Goal: Task Accomplishment & Management: Manage account settings

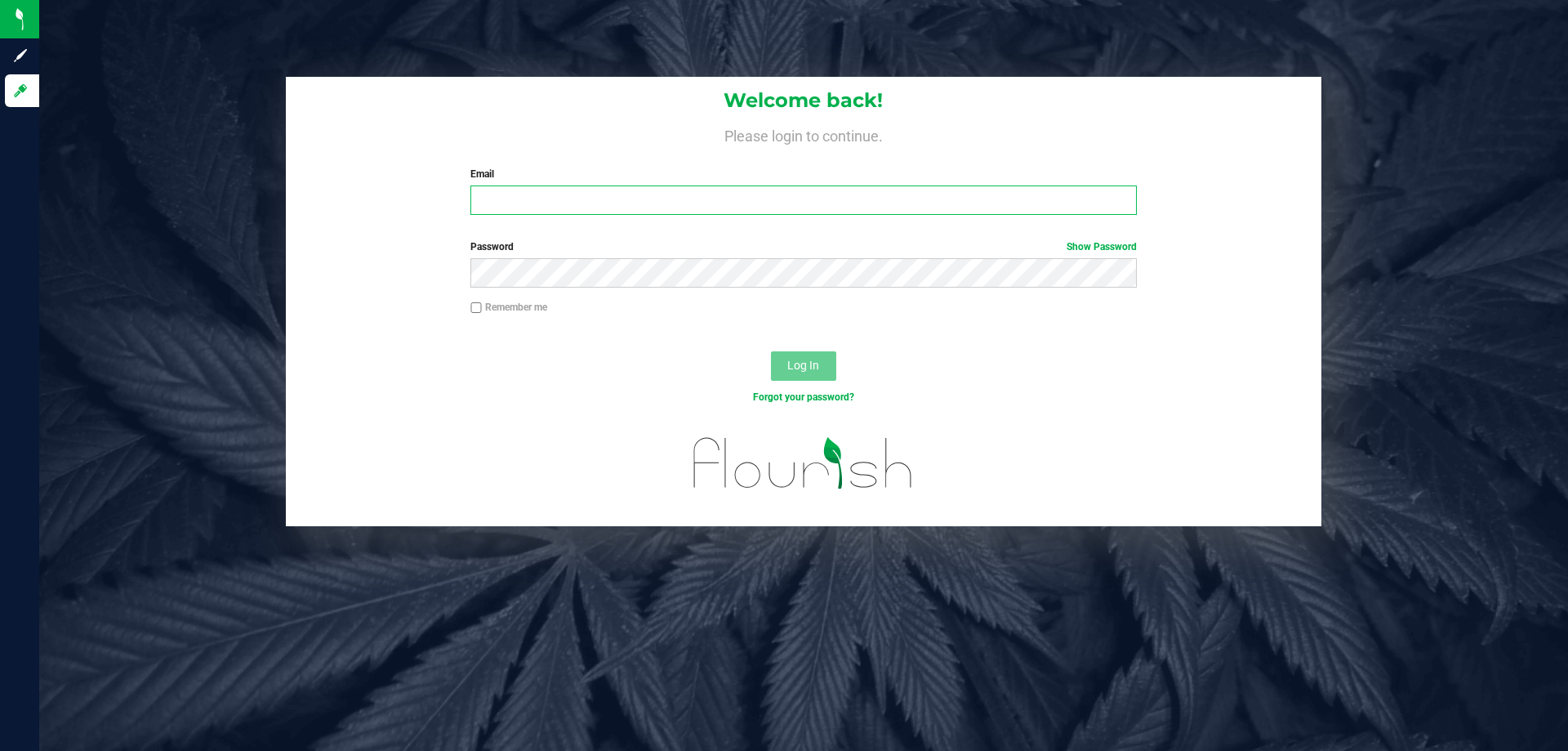
click at [683, 191] on input "Email" at bounding box center [804, 200] width 666 height 29
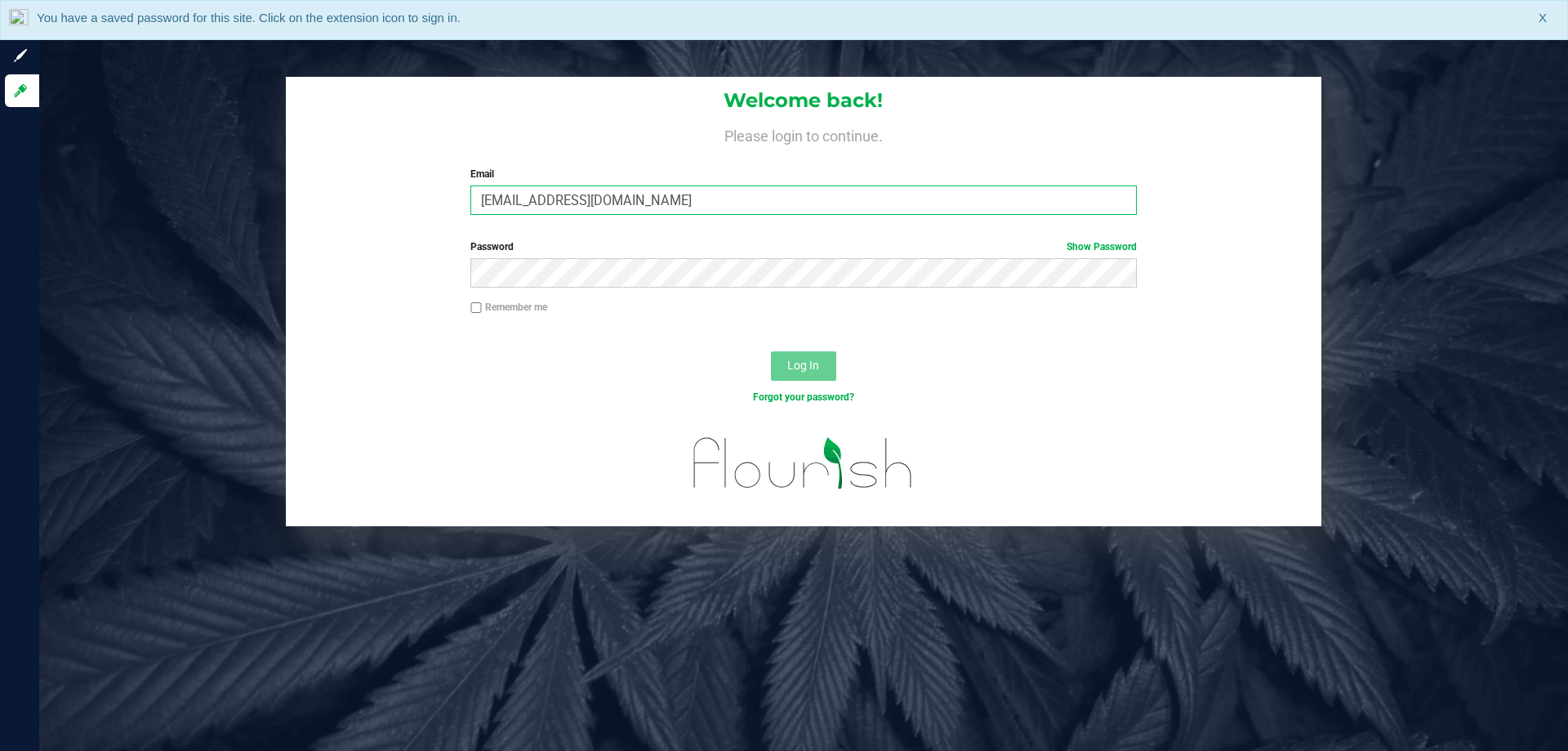
type input "[EMAIL_ADDRESS][DOMAIN_NAME]"
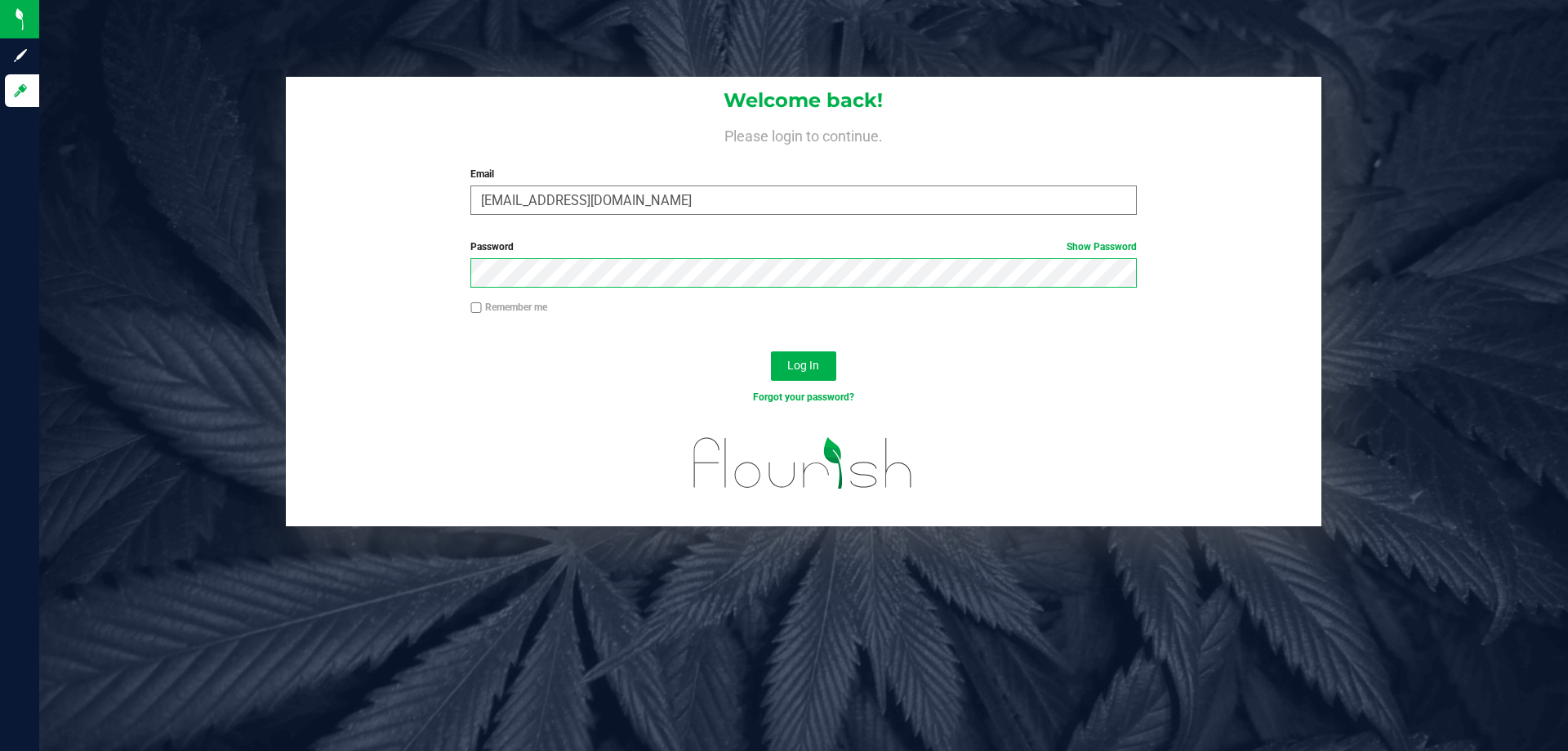
click at [771, 351] on button "Log In" at bounding box center [804, 366] width 66 height 29
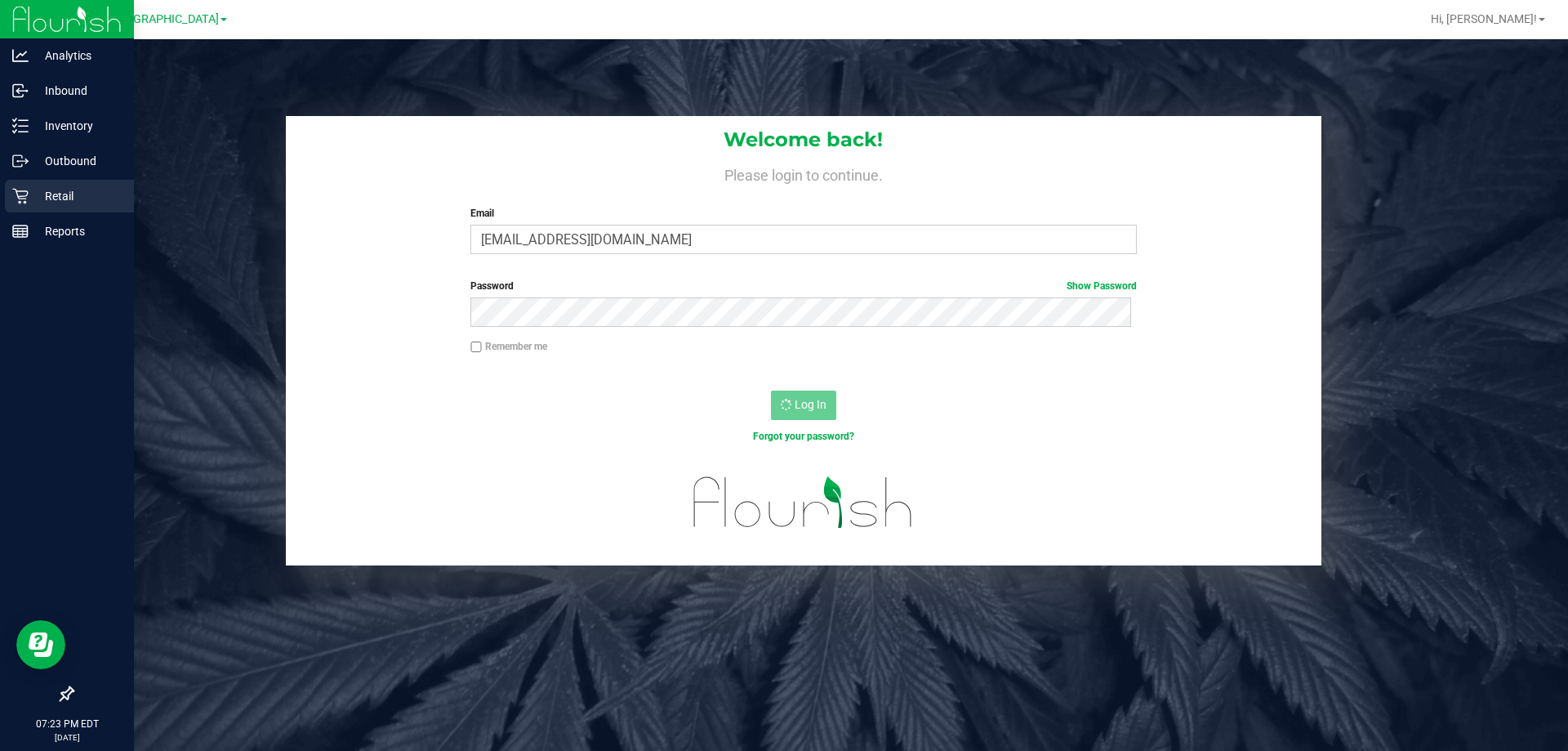
click at [14, 206] on div "Retail" at bounding box center [69, 196] width 129 height 33
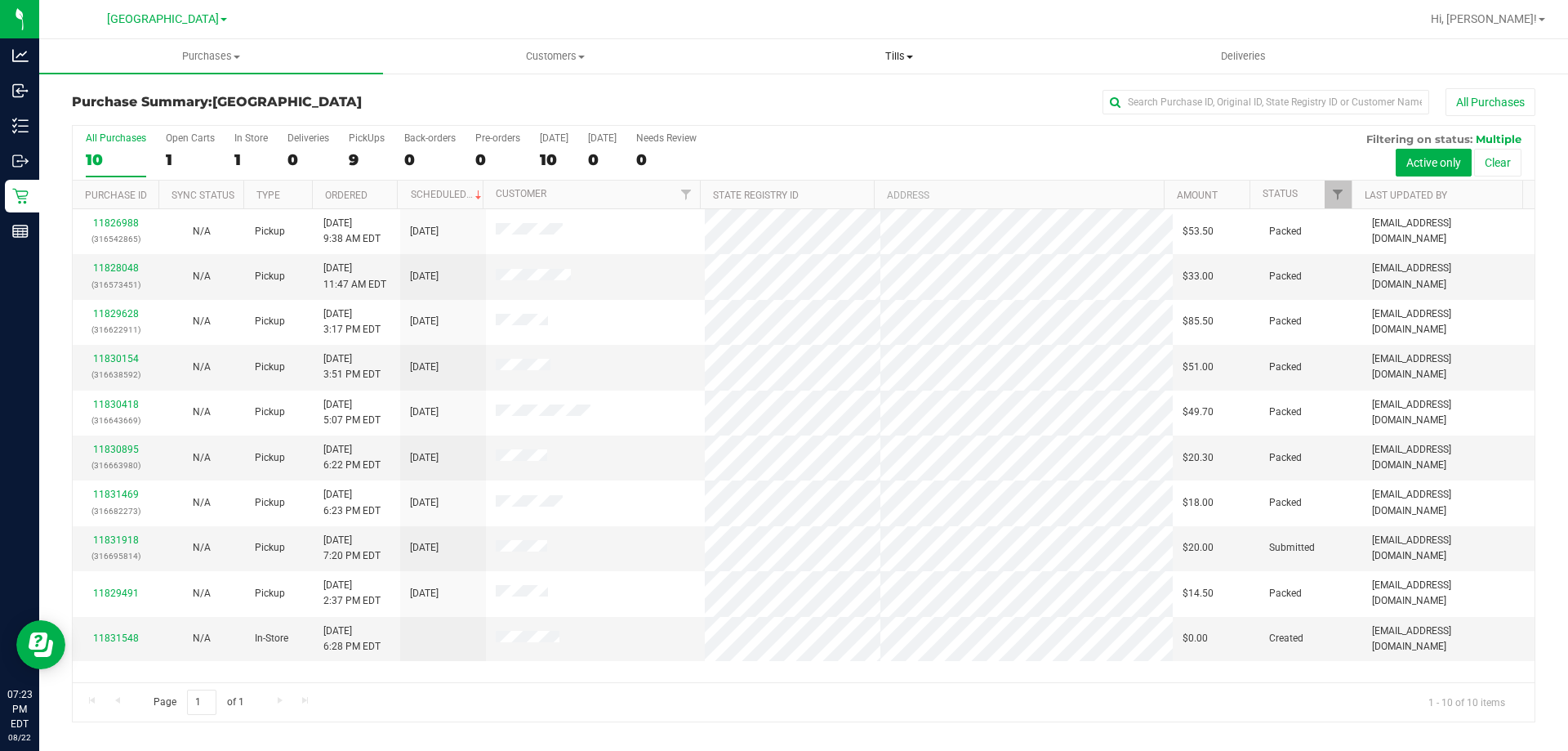
click at [902, 58] on span "Tills" at bounding box center [898, 56] width 343 height 14
click at [823, 92] on span "Manage tills" at bounding box center [782, 98] width 110 height 14
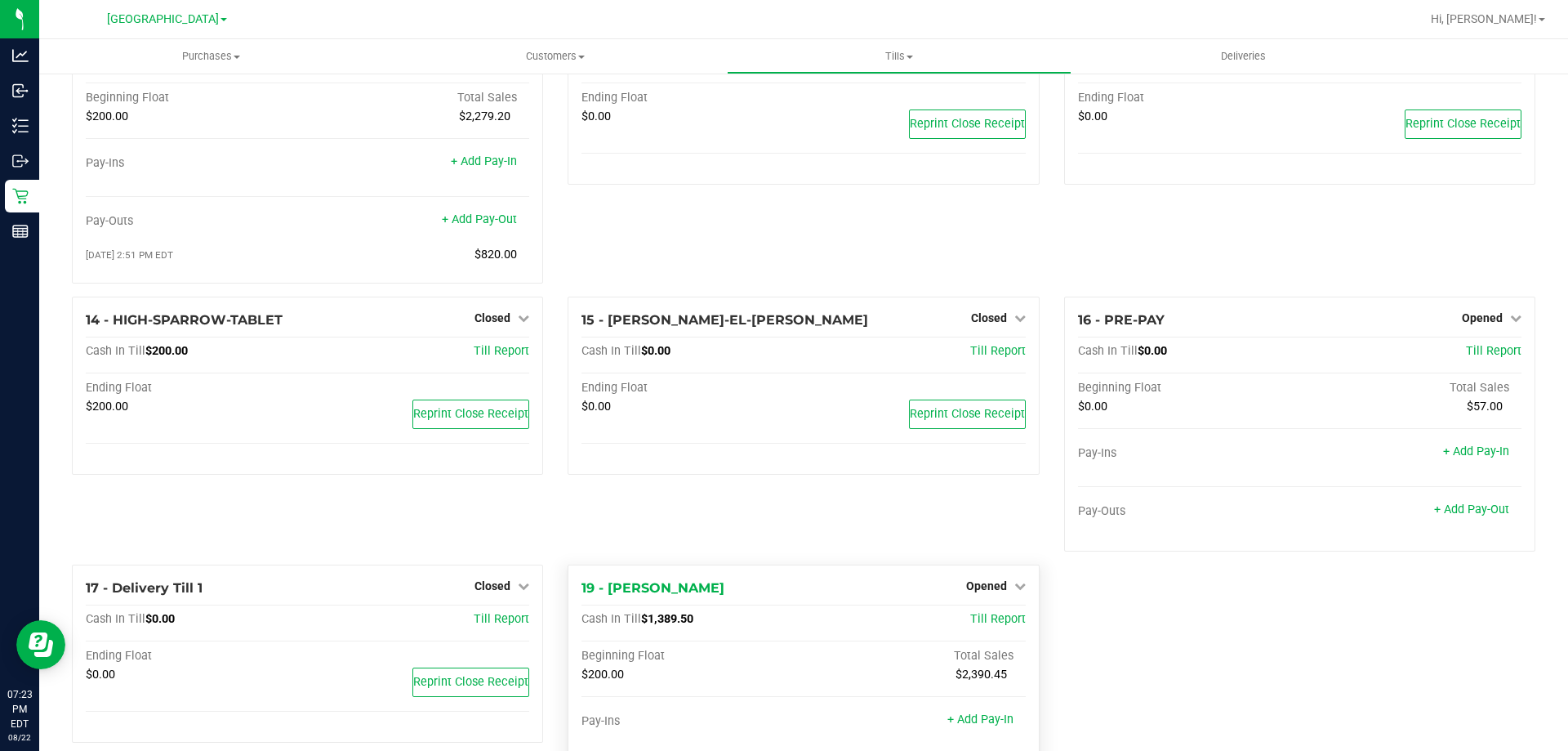
scroll to position [889, 0]
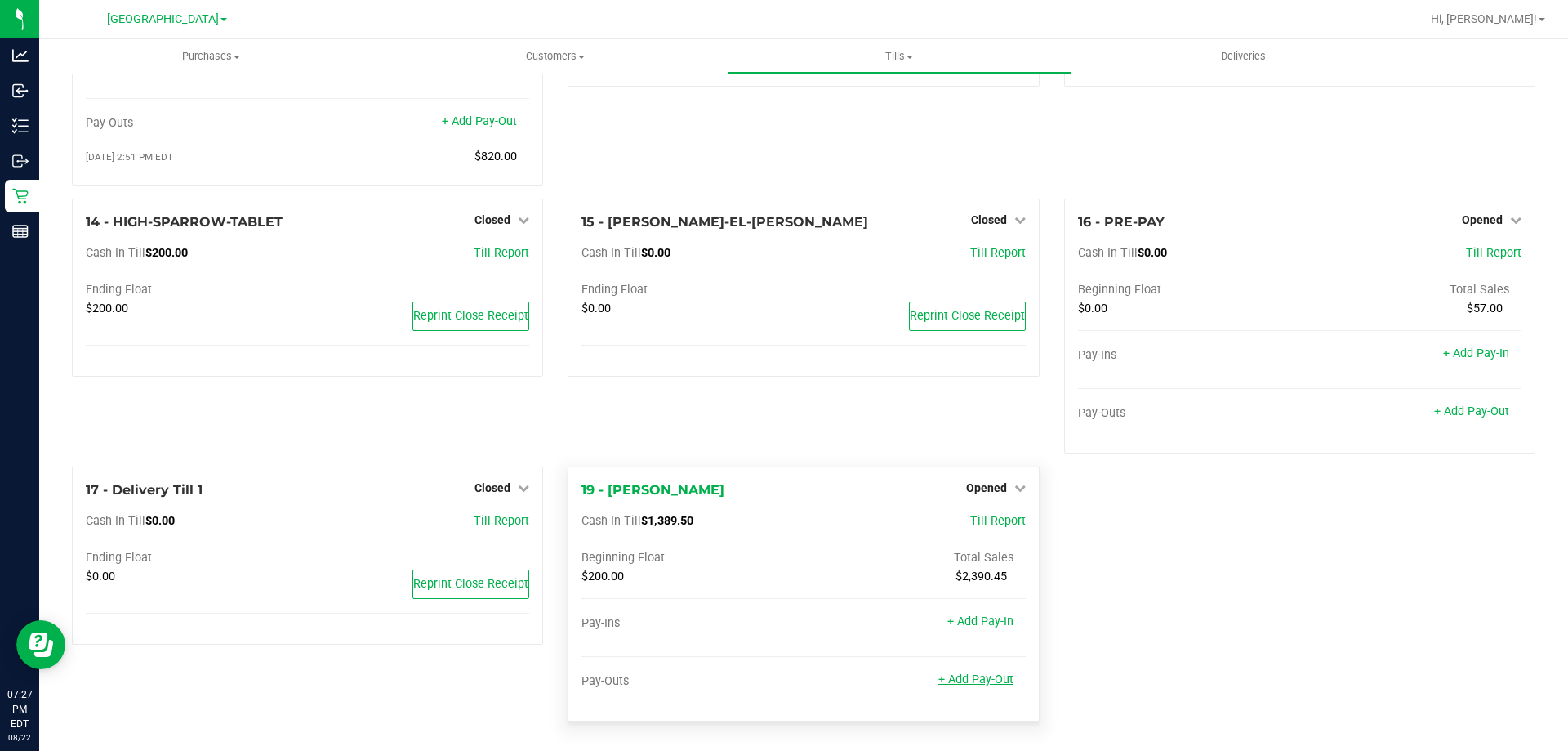
click at [981, 683] on link "+ Add Pay-Out" at bounding box center [976, 680] width 75 height 14
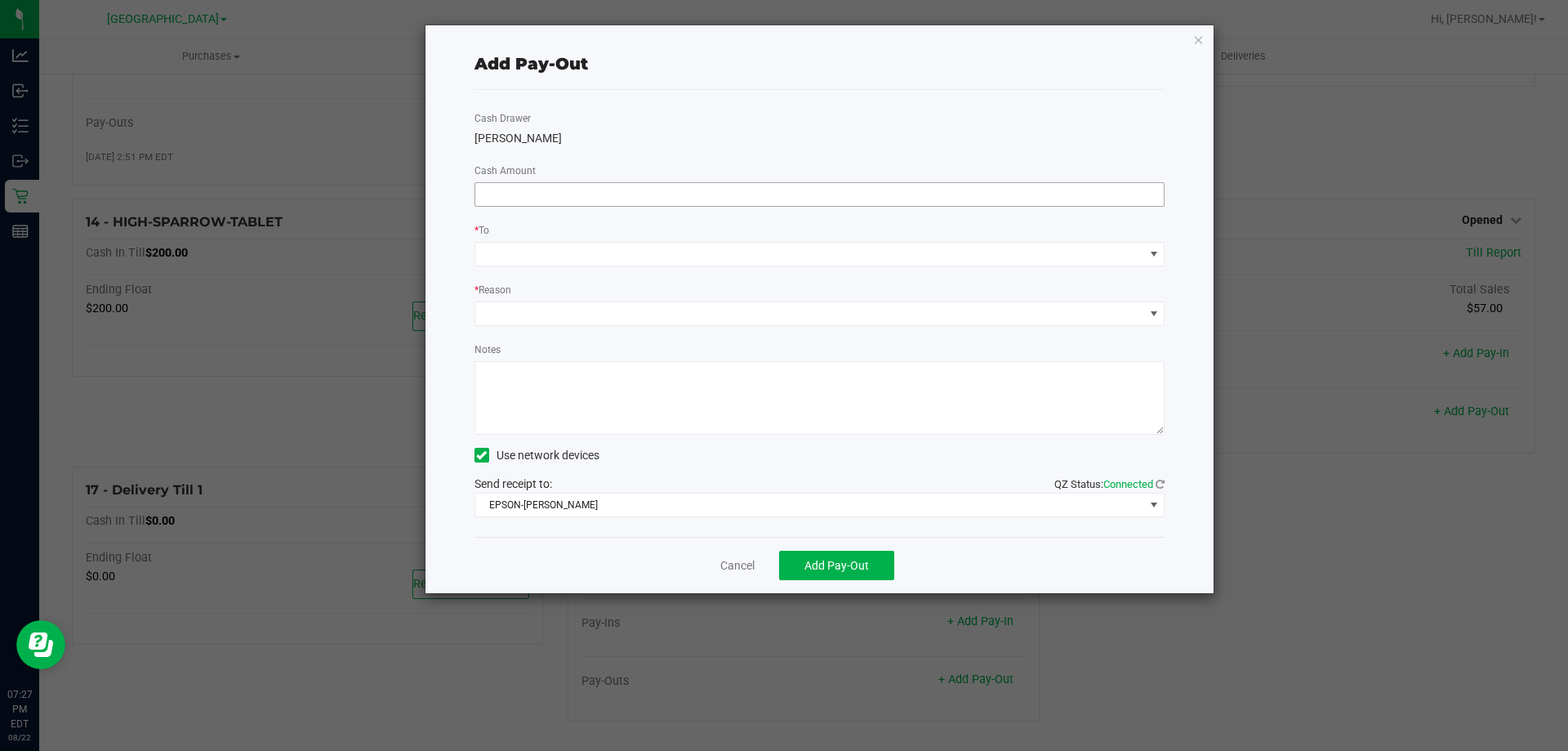
click at [699, 189] on input at bounding box center [820, 195] width 689 height 23
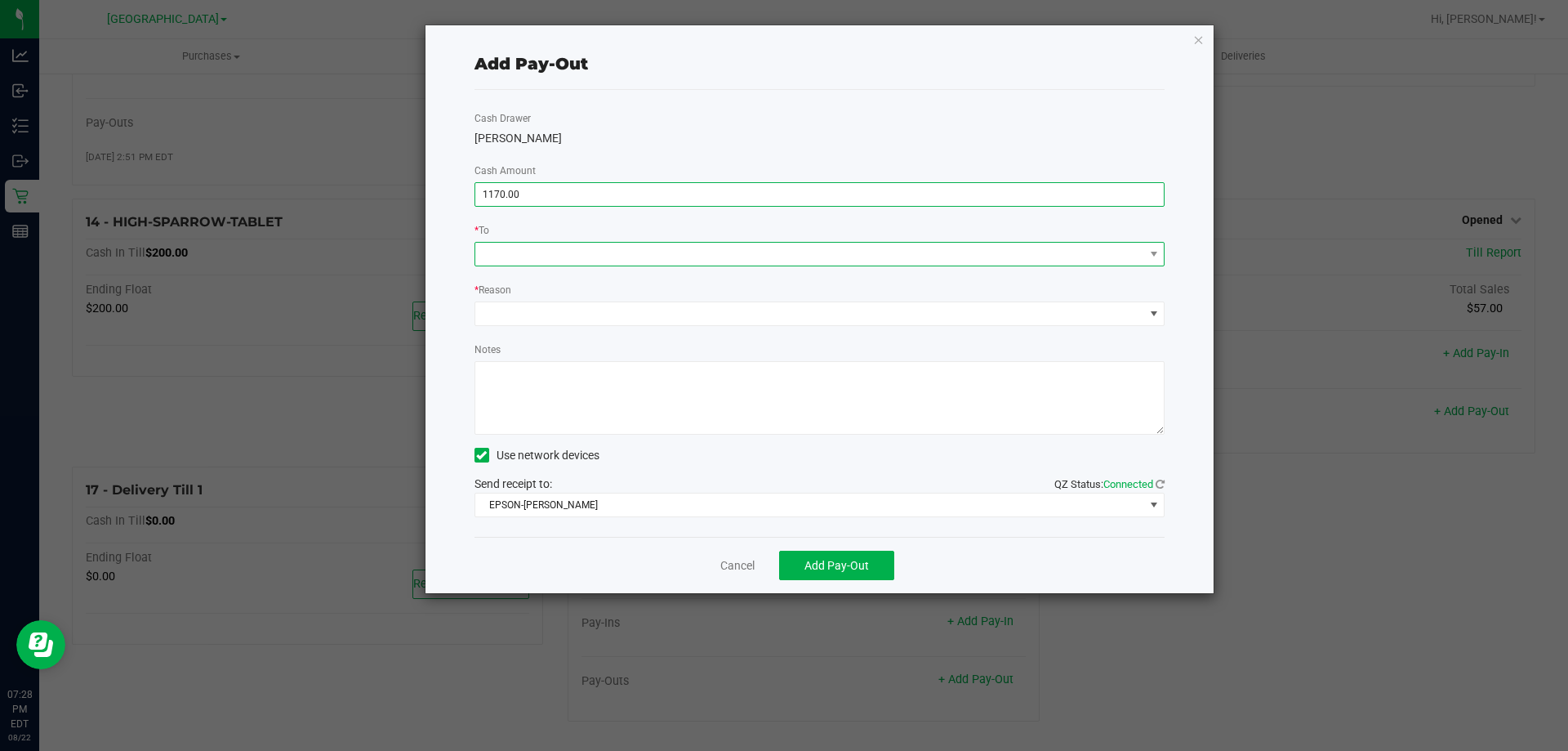
type input "$1,170.00"
click at [690, 254] on span at bounding box center [810, 254] width 669 height 23
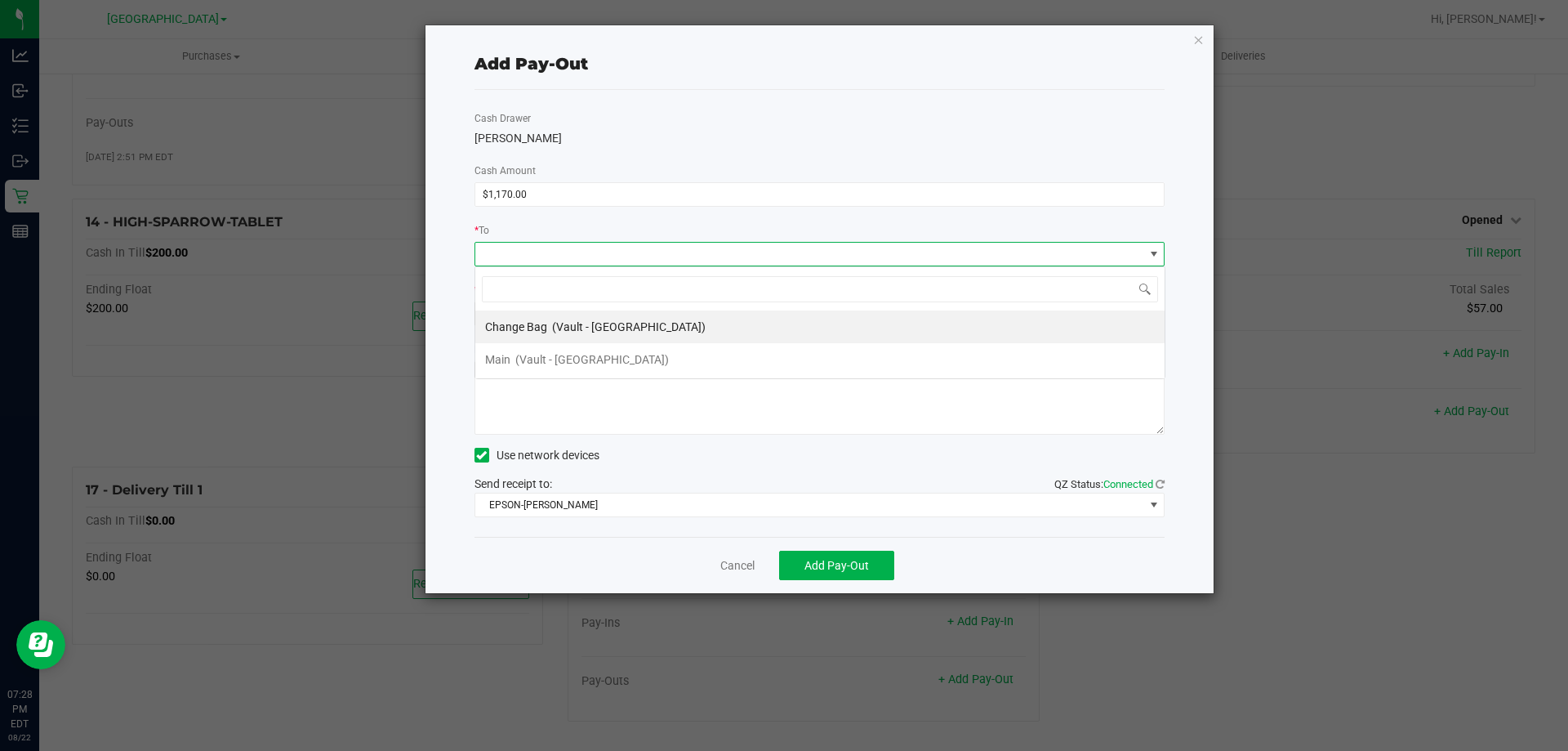
scroll to position [24, 690]
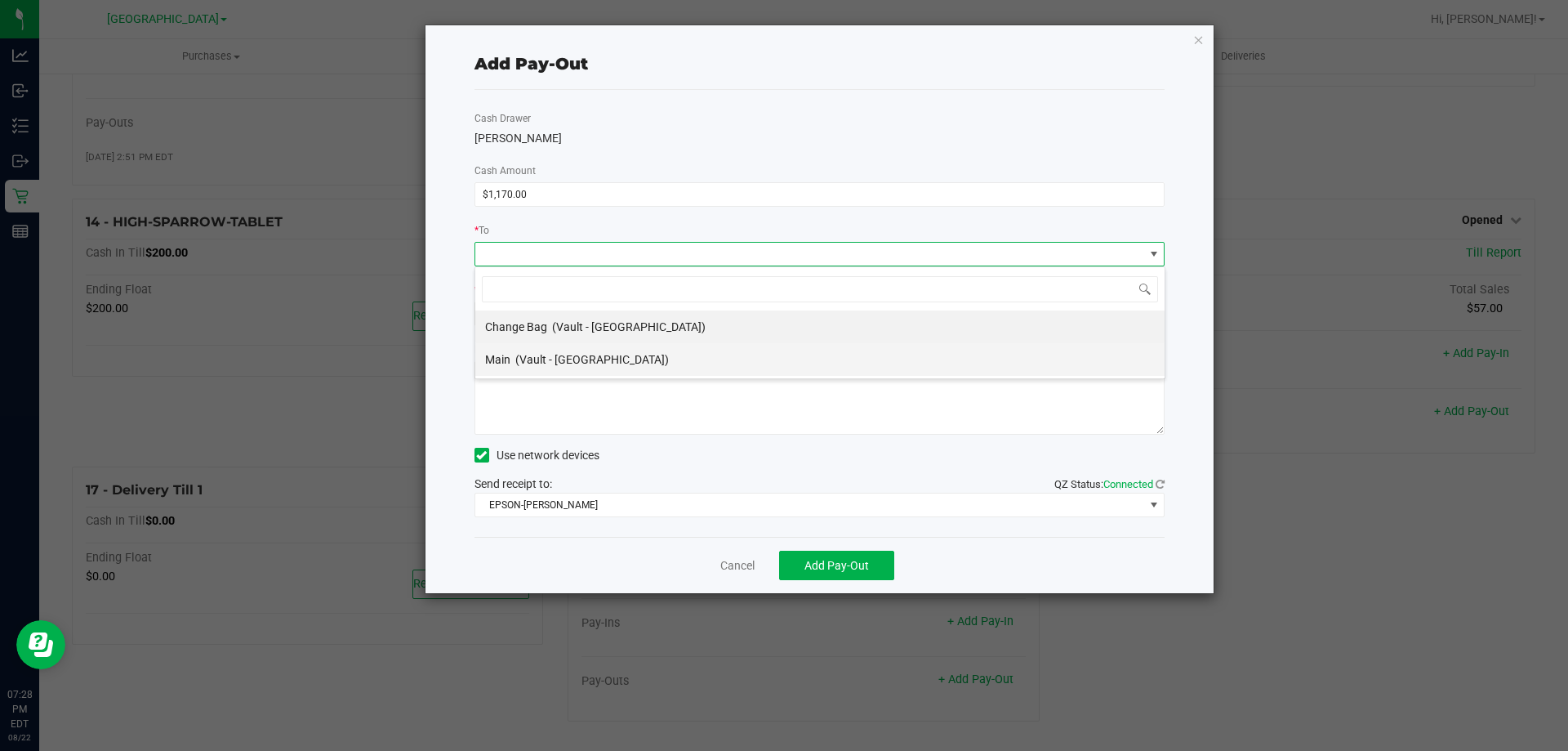
click at [611, 353] on span "(Vault - Orange Park WC)" at bounding box center [591, 360] width 153 height 14
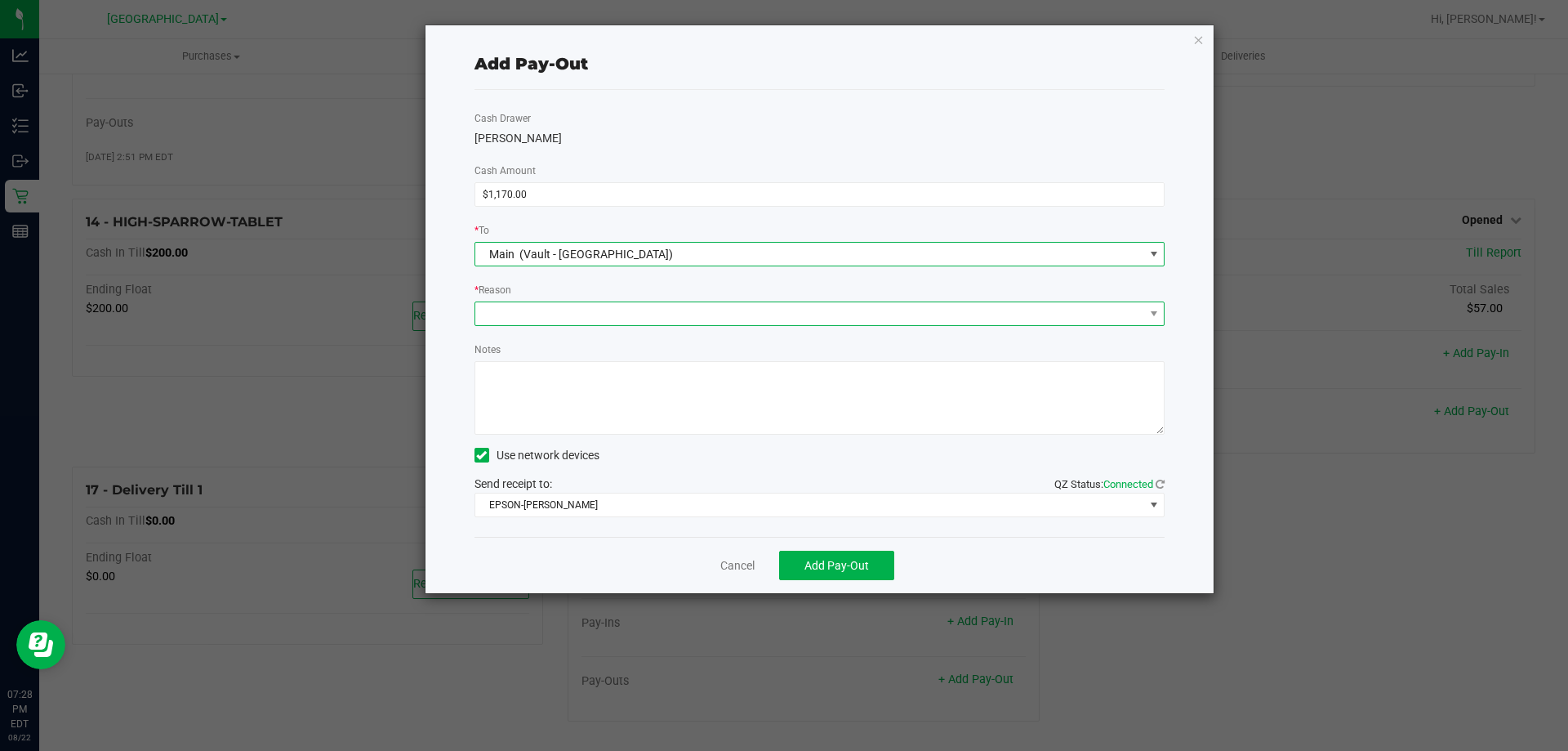
click at [609, 314] on span at bounding box center [810, 314] width 669 height 23
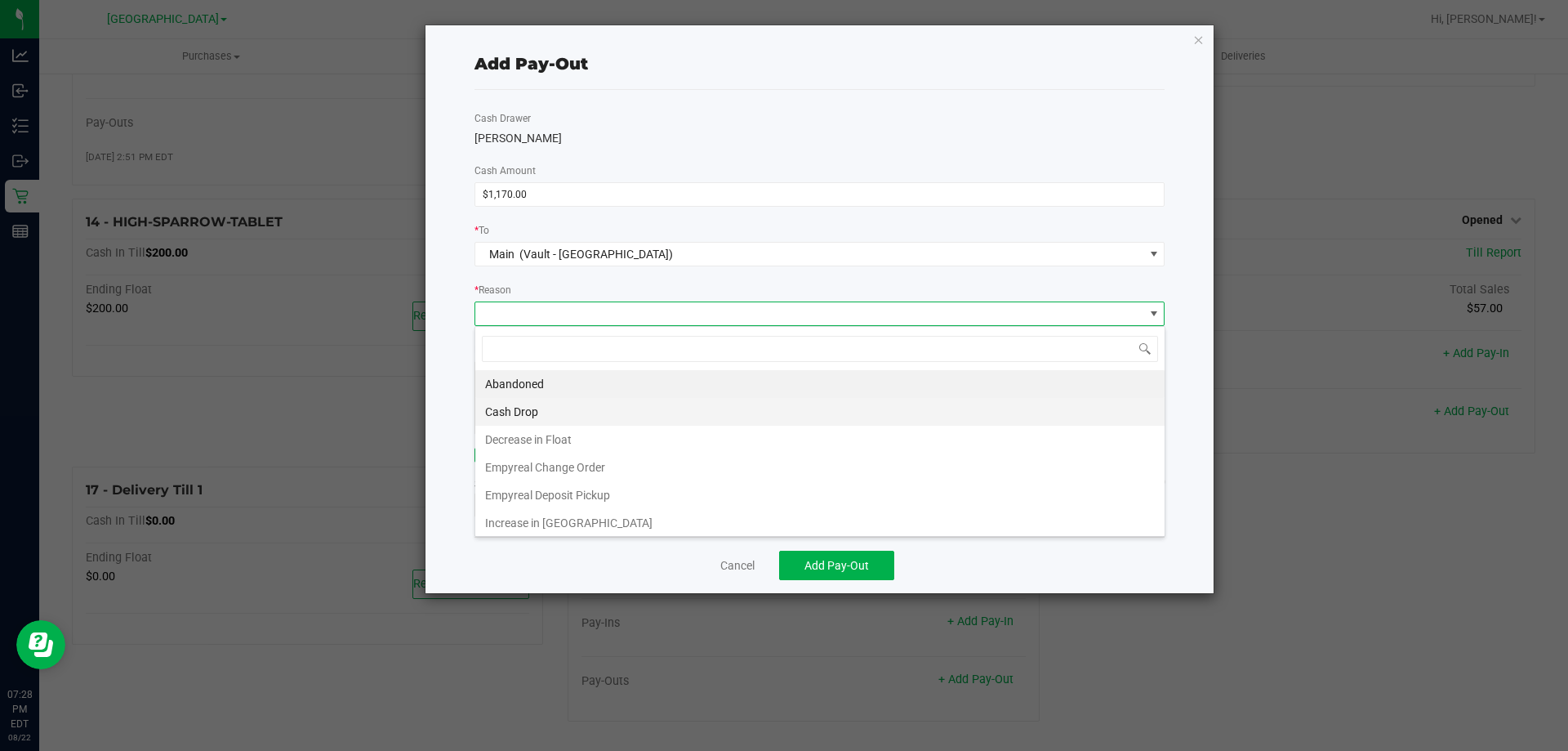
click at [587, 416] on li "Cash Drop" at bounding box center [820, 411] width 689 height 28
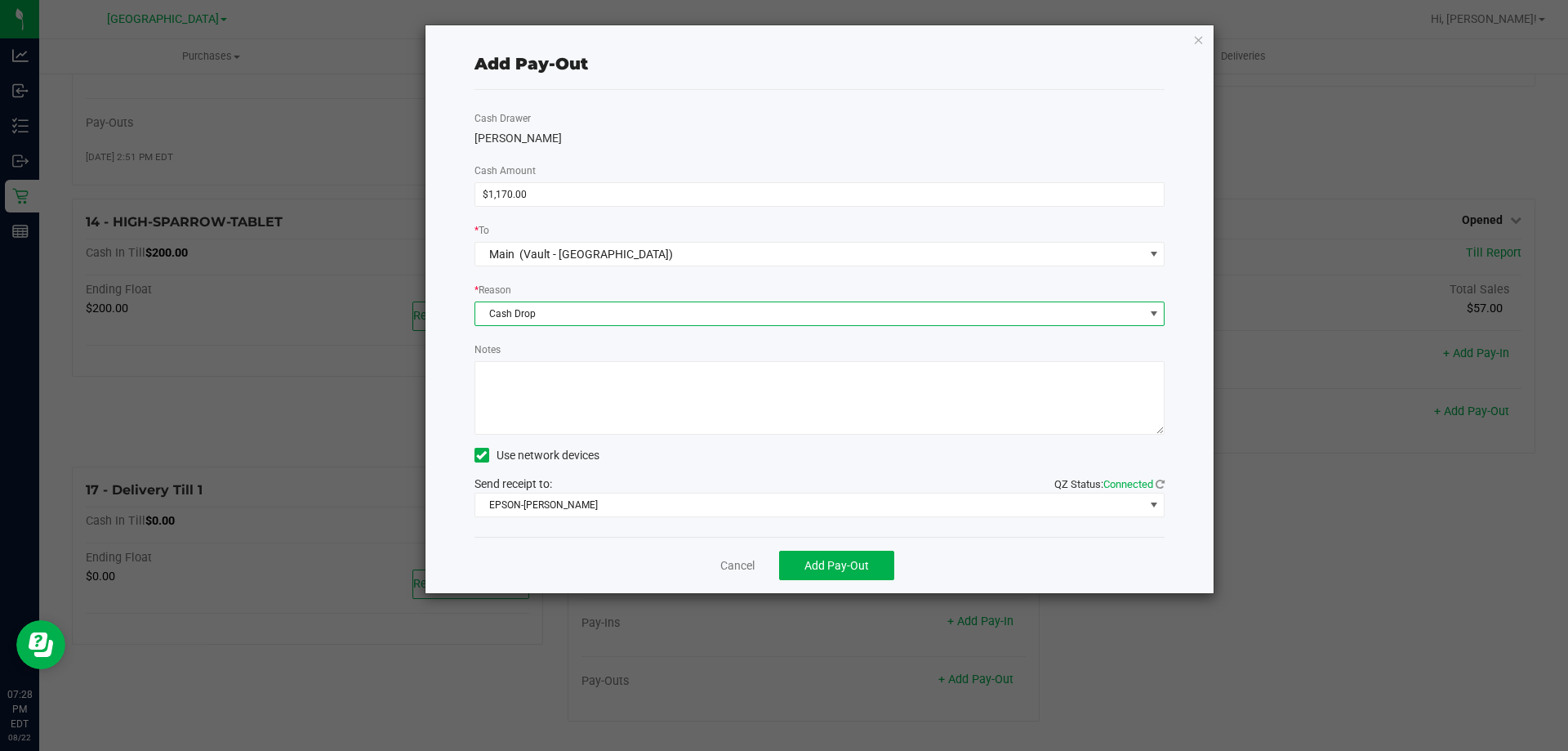
click at [587, 400] on textarea "Notes" at bounding box center [820, 398] width 691 height 73
type textarea "m"
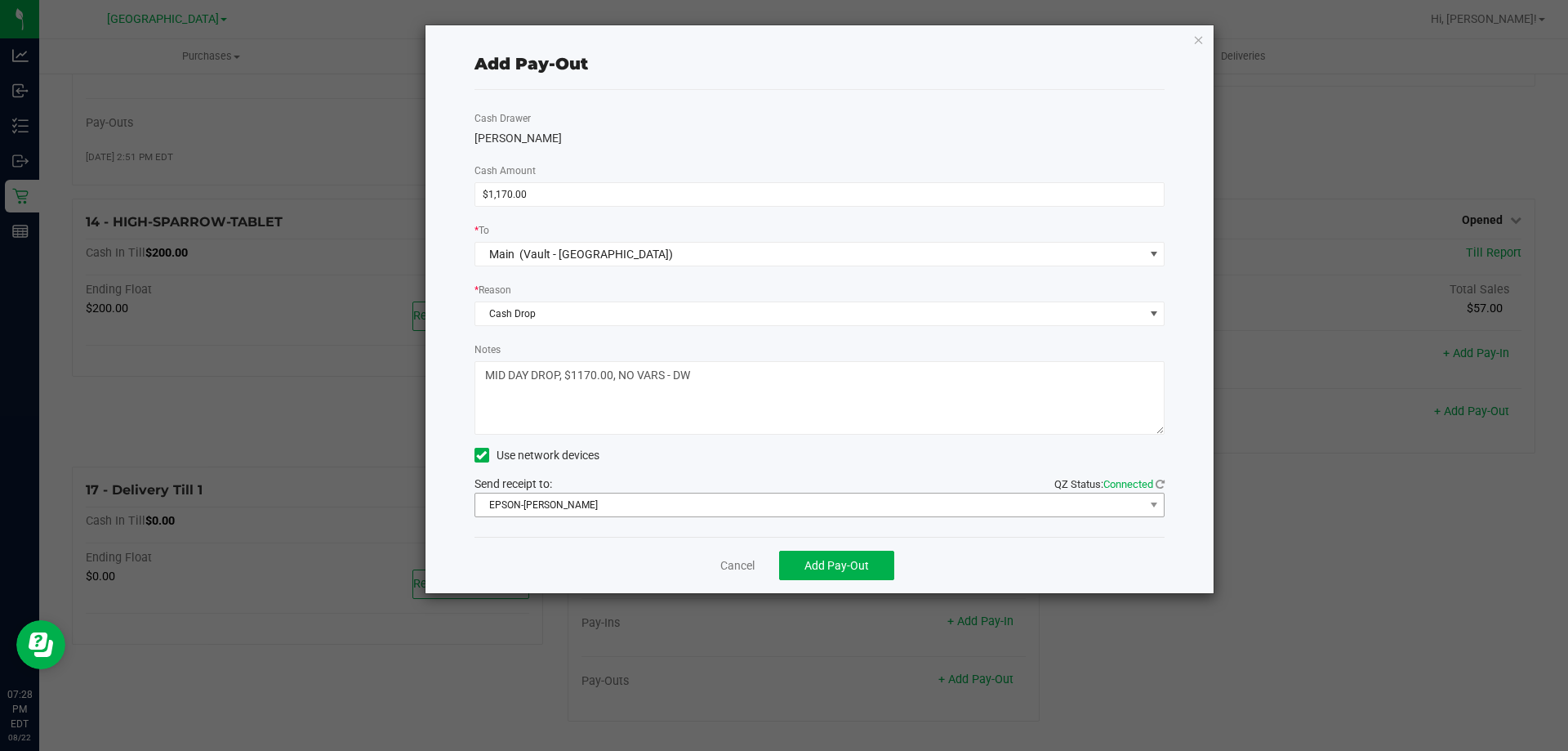
type textarea "MID DAY DROP, $1170.00, NO VARS - DW"
click at [614, 508] on span "EPSON-AUDREY-KITCHING" at bounding box center [810, 505] width 669 height 23
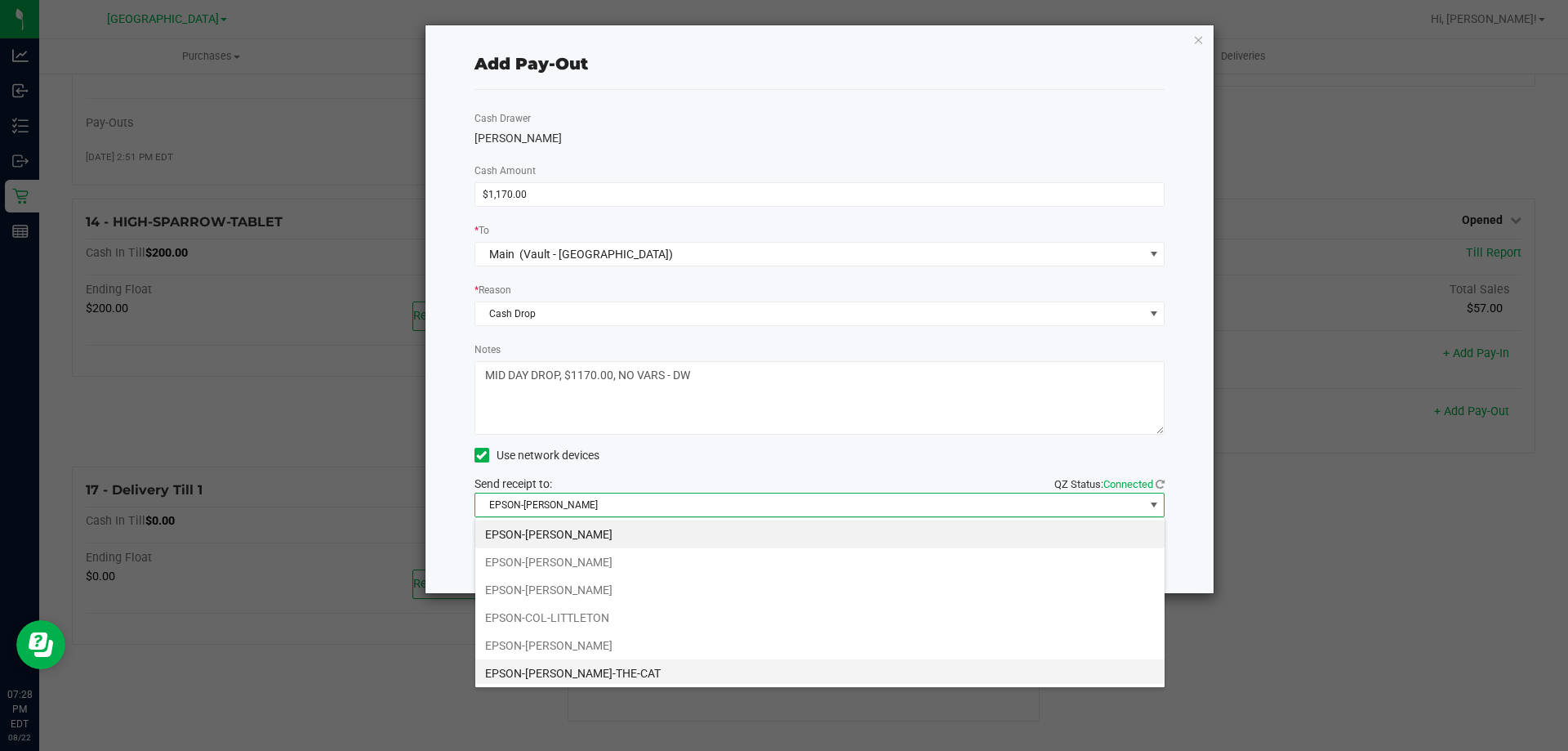
click at [611, 668] on li "EPSON-CONRAD-THE-CAT" at bounding box center [820, 673] width 689 height 28
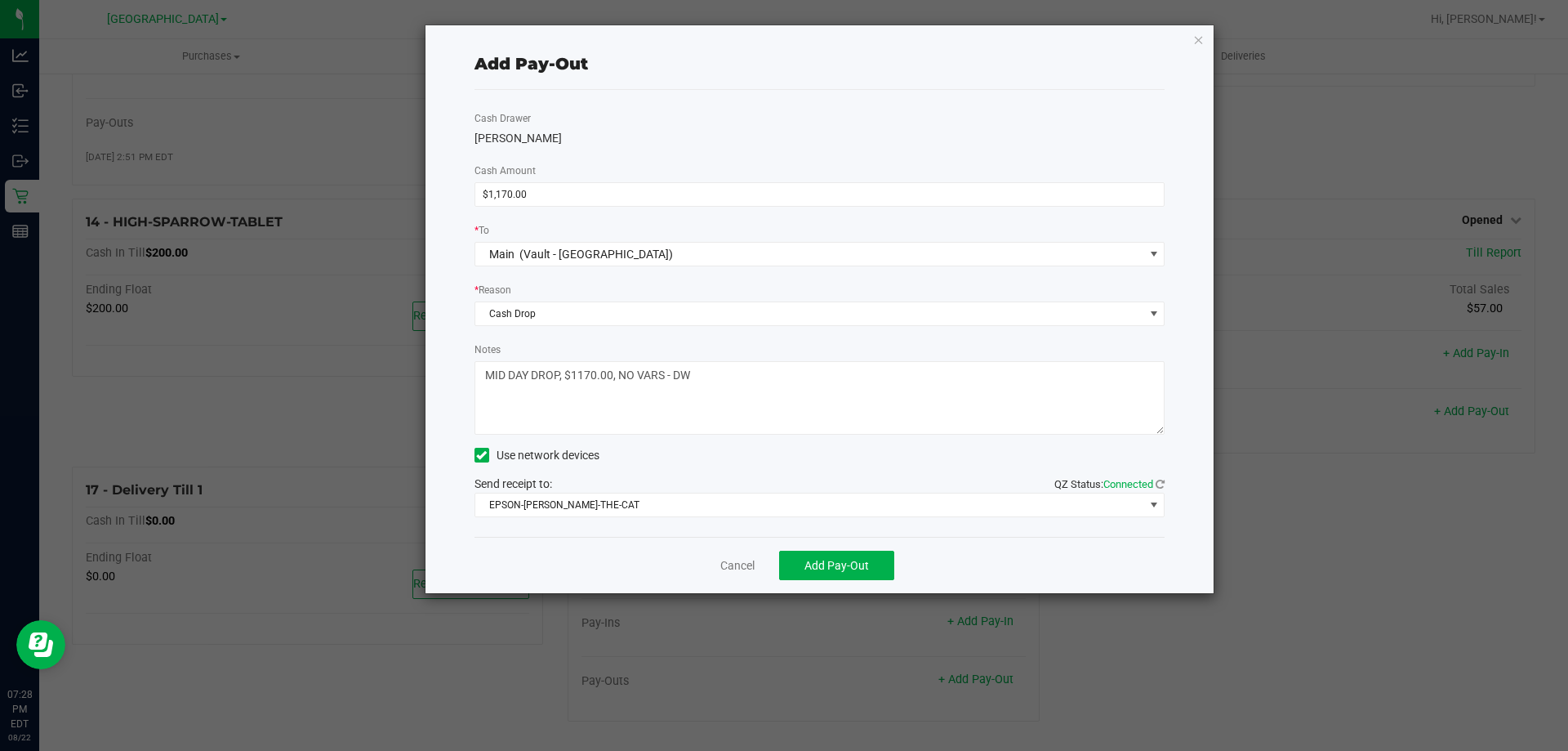
click at [680, 563] on div "Cancel Add Pay-Out" at bounding box center [820, 565] width 691 height 56
click at [816, 563] on span "Add Pay-Out" at bounding box center [837, 566] width 65 height 14
click at [729, 569] on link "Dismiss" at bounding box center [731, 566] width 40 height 17
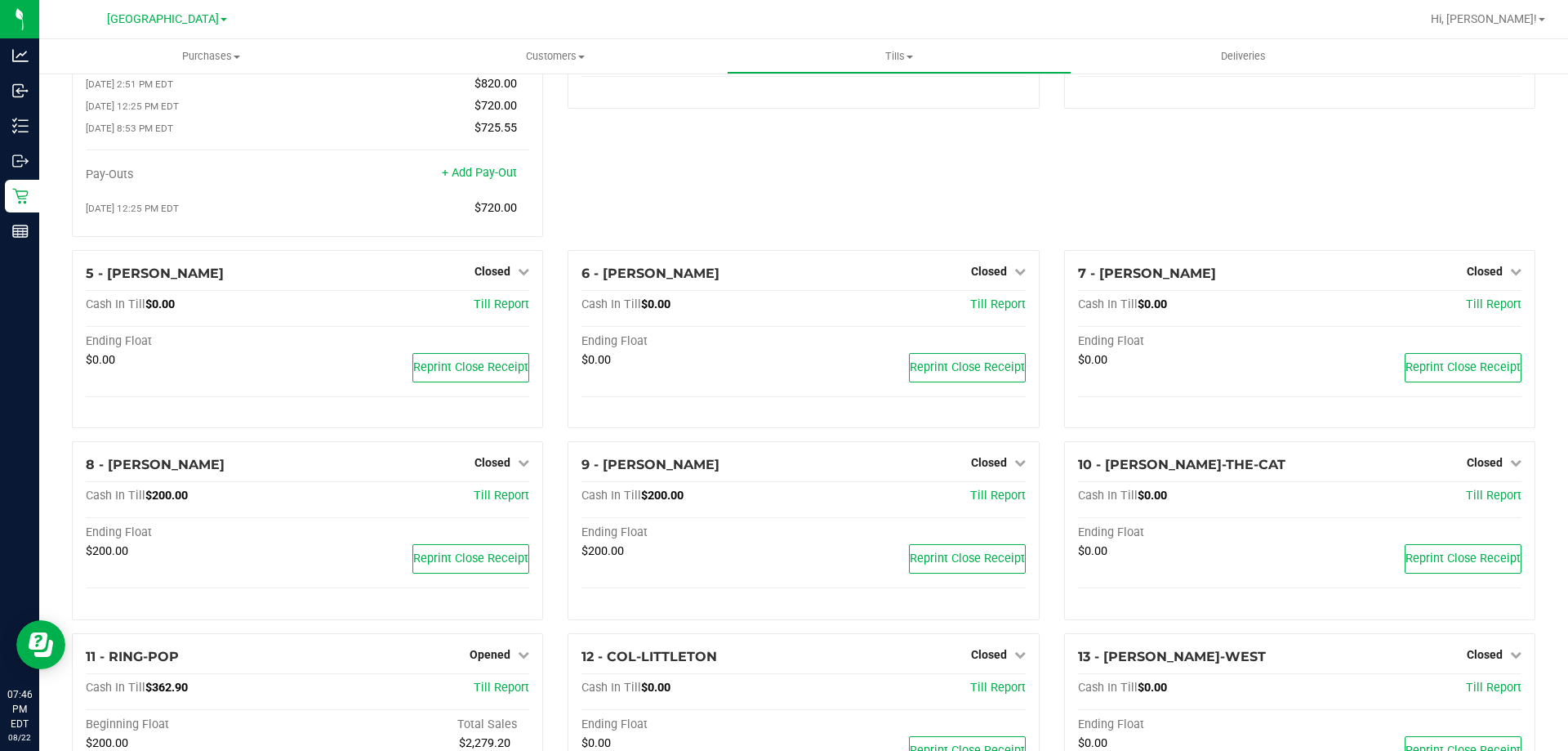
scroll to position [0, 0]
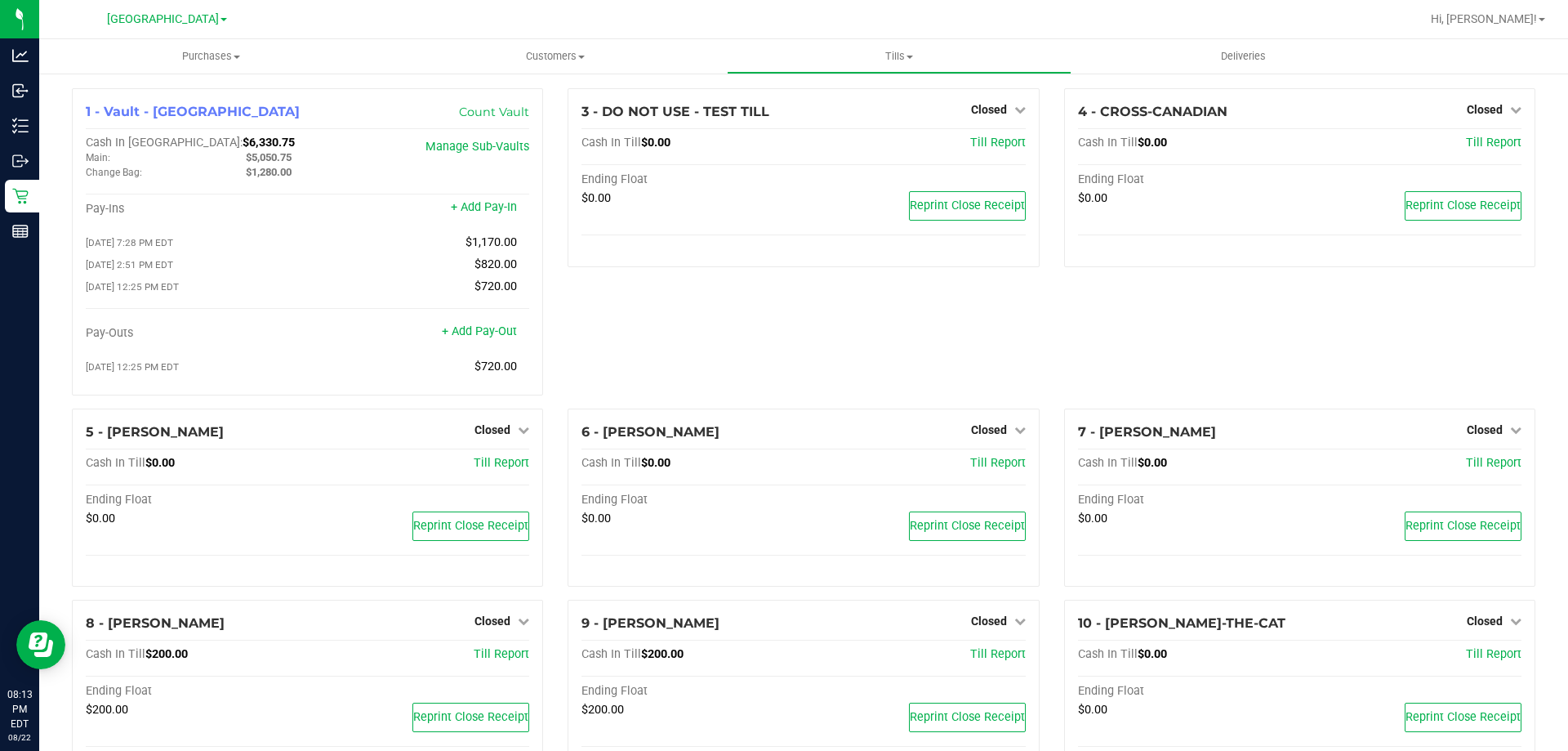
click at [835, 344] on div "3 - DO NOT USE - TEST TILL Closed Open Till Cash In Till $0.00 Till Report Endi…" at bounding box center [804, 248] width 496 height 320
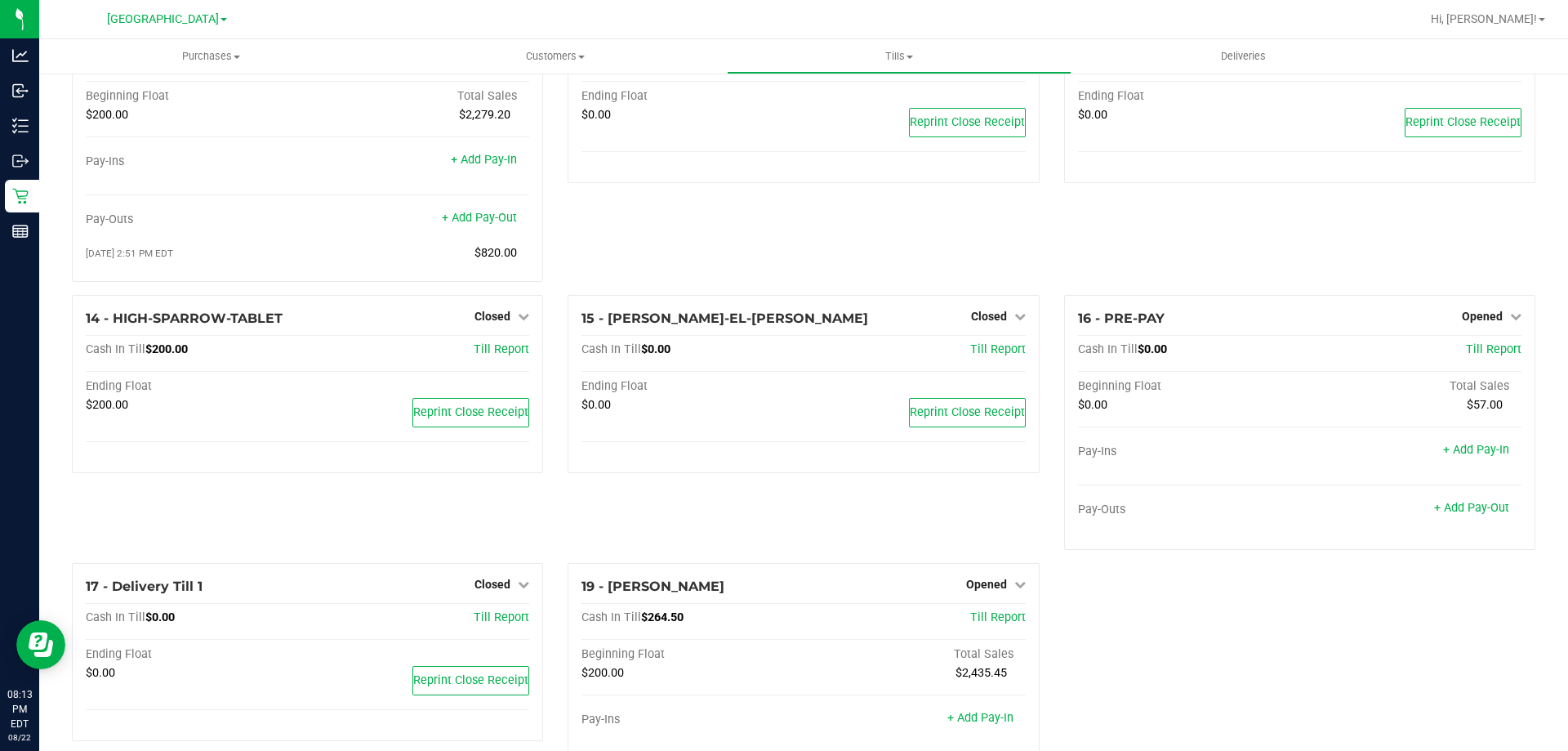
scroll to position [585, 0]
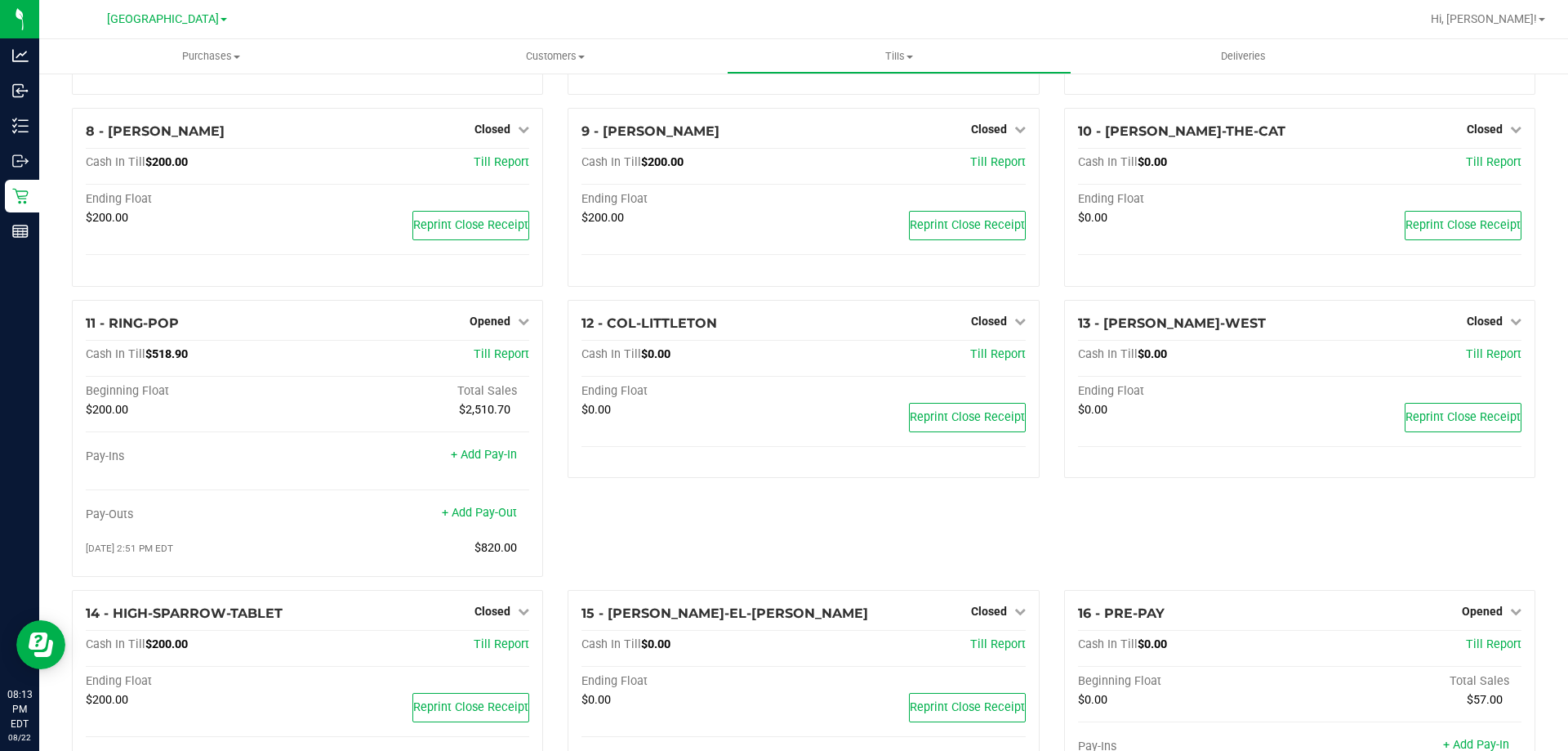
scroll to position [571, 0]
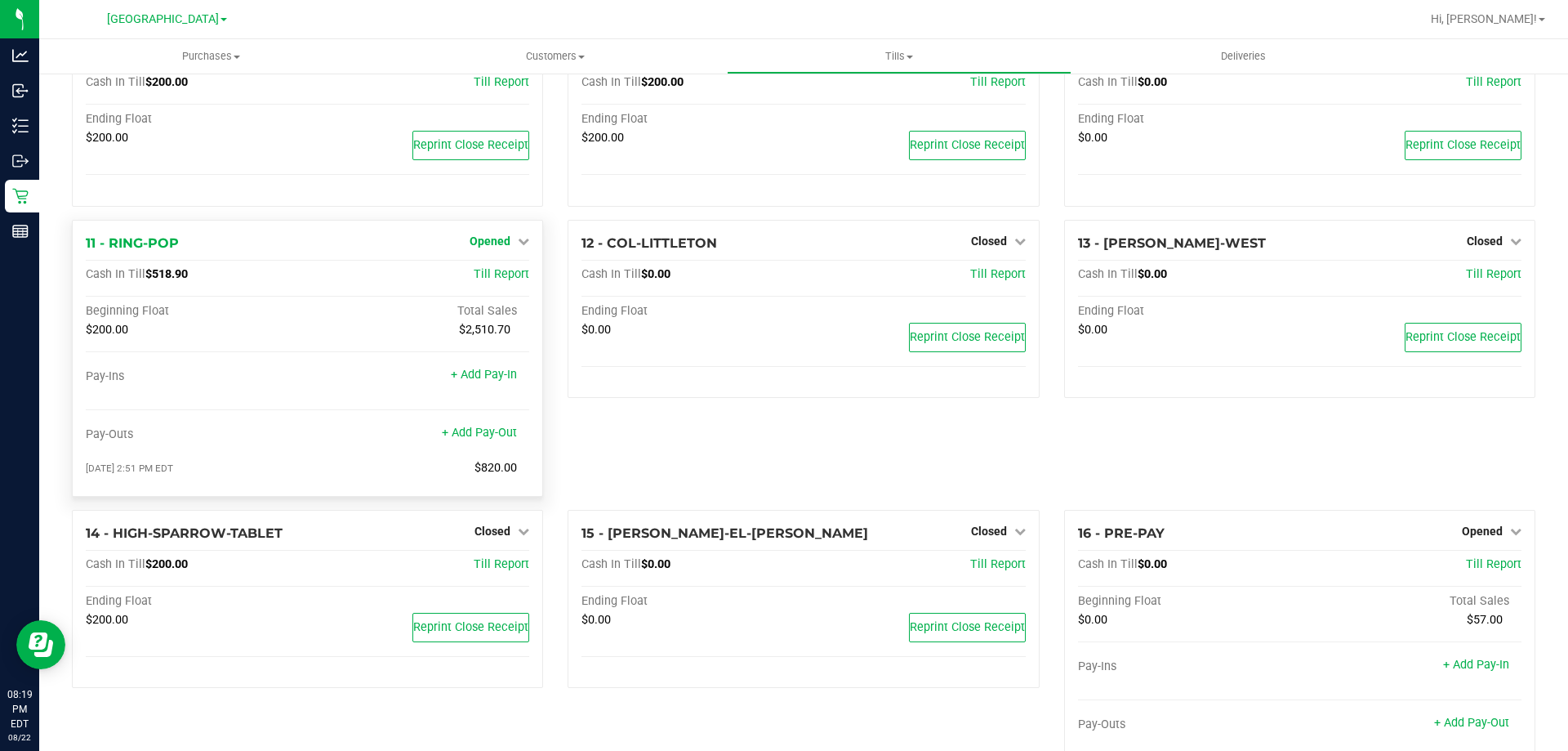
click at [503, 247] on span "Opened" at bounding box center [490, 241] width 41 height 14
click at [494, 279] on link "Close Till" at bounding box center [493, 275] width 44 height 14
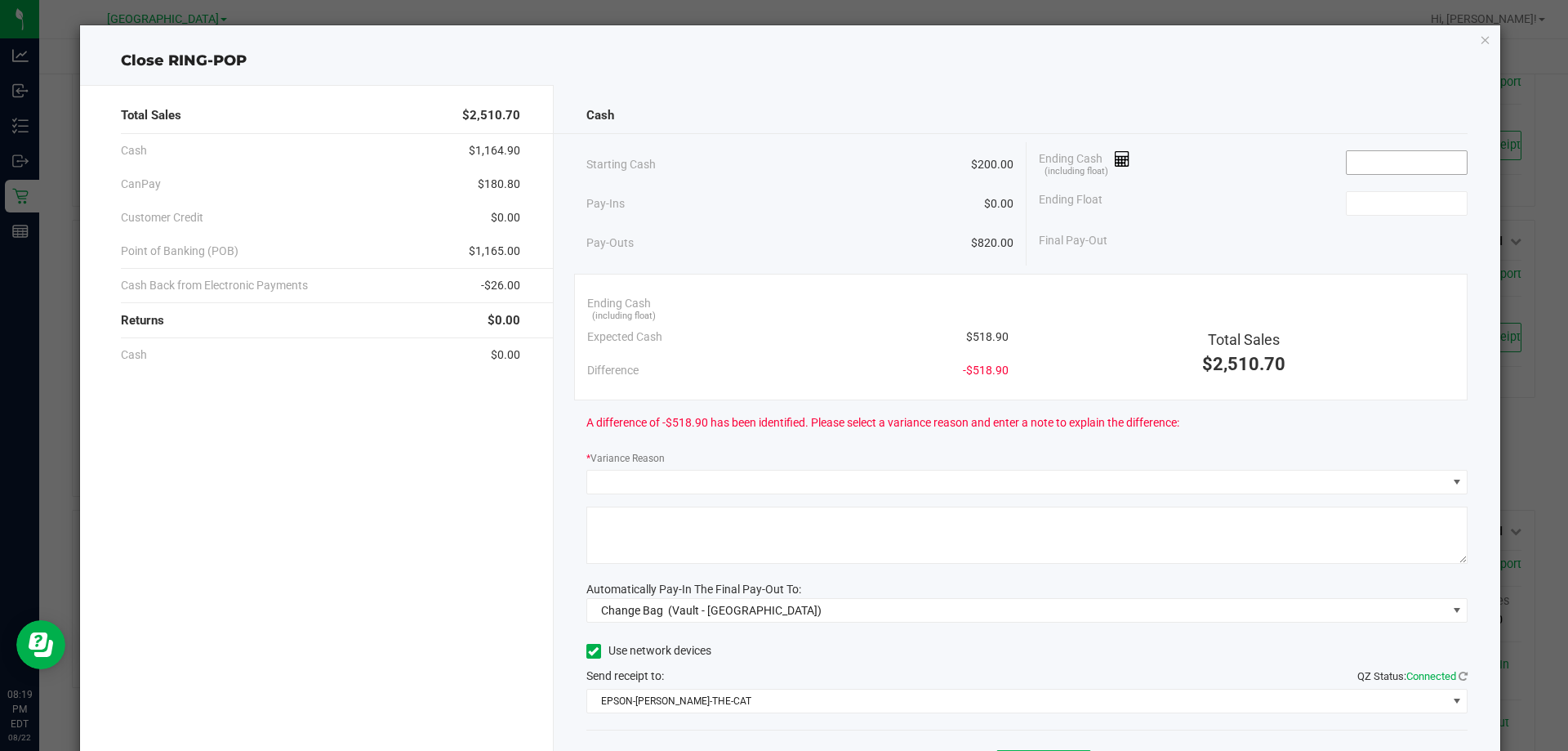
click at [1387, 157] on input at bounding box center [1407, 163] width 120 height 23
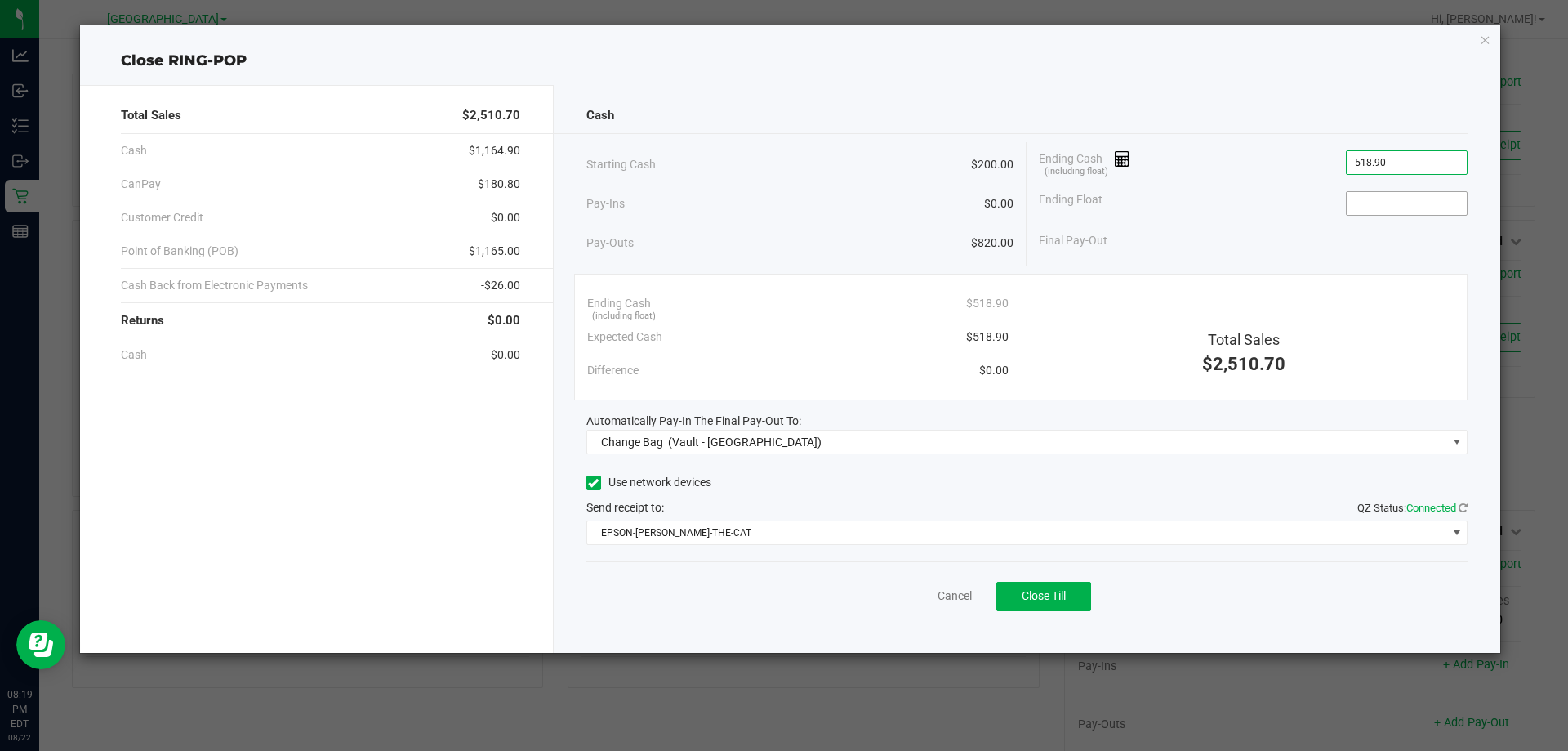
type input "$518.90"
click at [1387, 202] on input at bounding box center [1407, 204] width 120 height 23
type input "$200.00"
click at [1265, 194] on div "Ending Float $200.00" at bounding box center [1253, 204] width 428 height 41
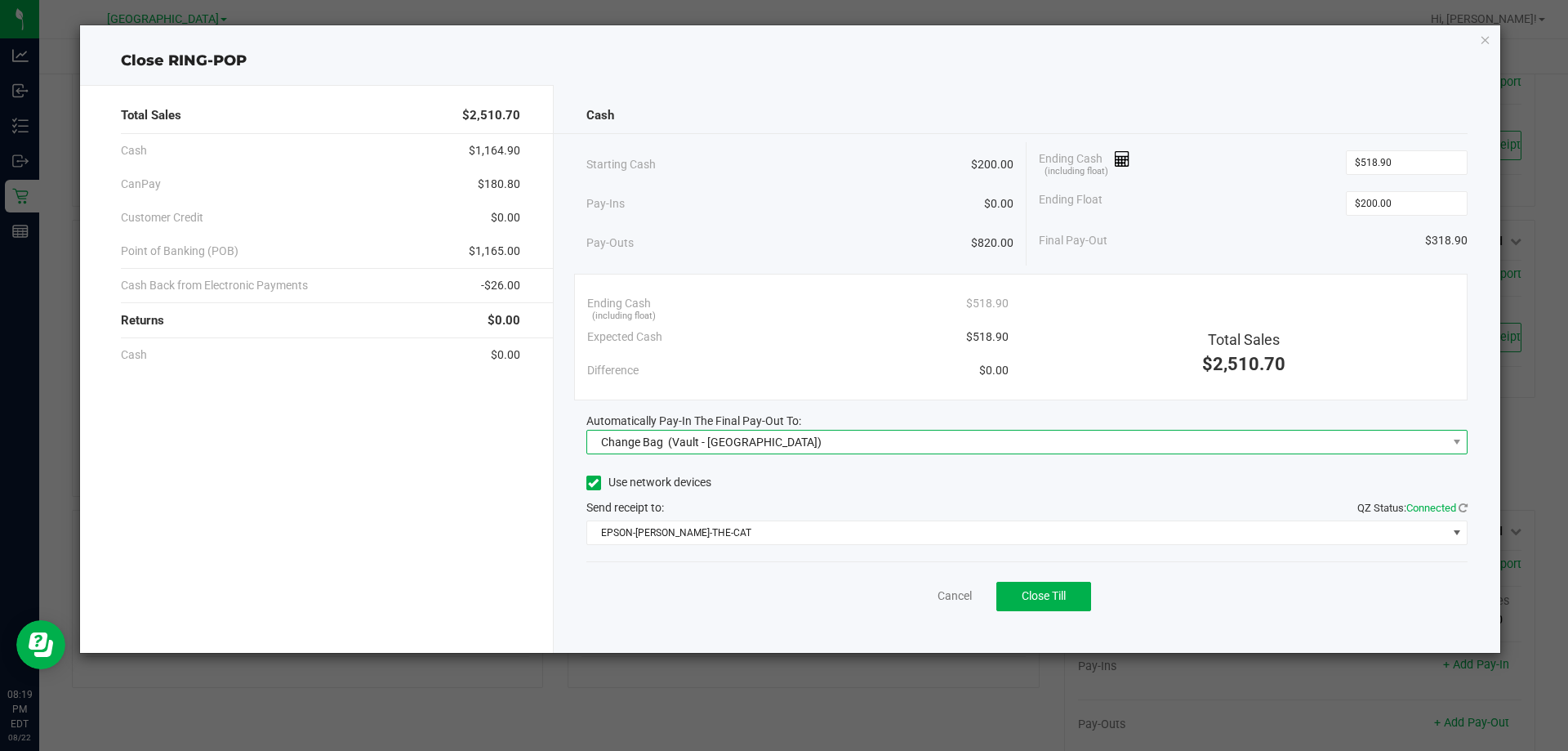
click at [763, 450] on div "Change Bag (Vault - Orange Park WC)" at bounding box center [707, 442] width 229 height 29
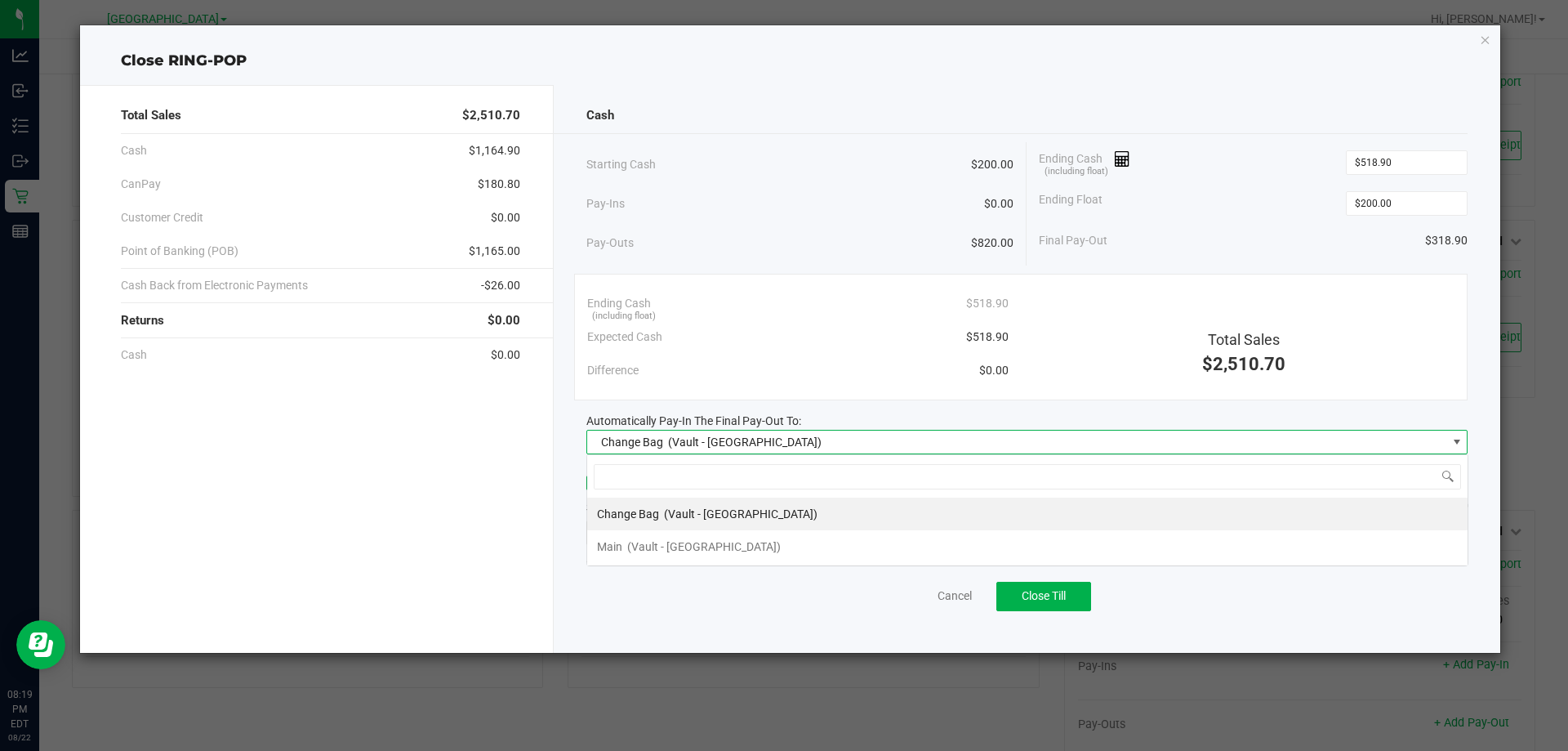
scroll to position [24, 881]
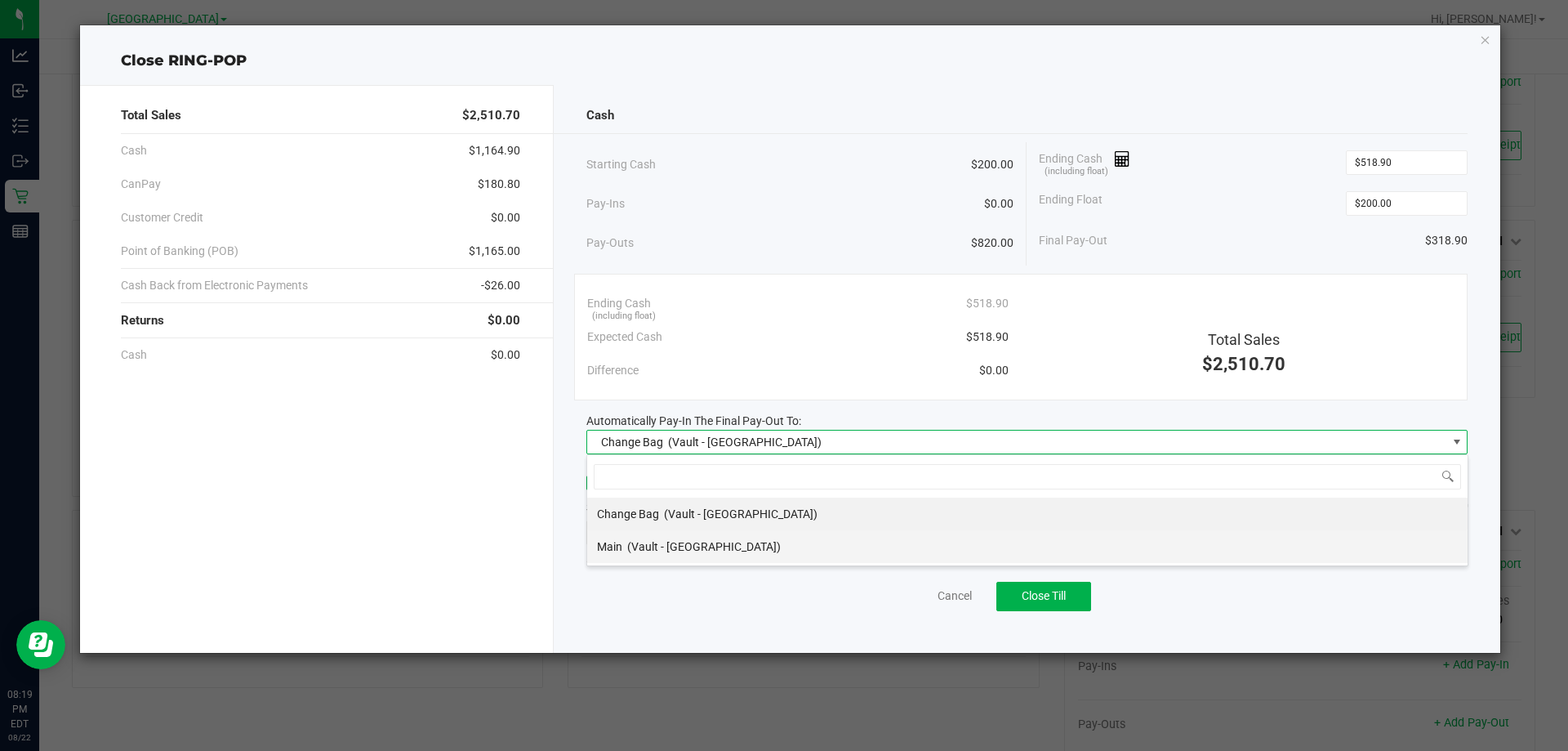
click at [705, 542] on span "(Vault - Orange Park WC)" at bounding box center [703, 546] width 153 height 14
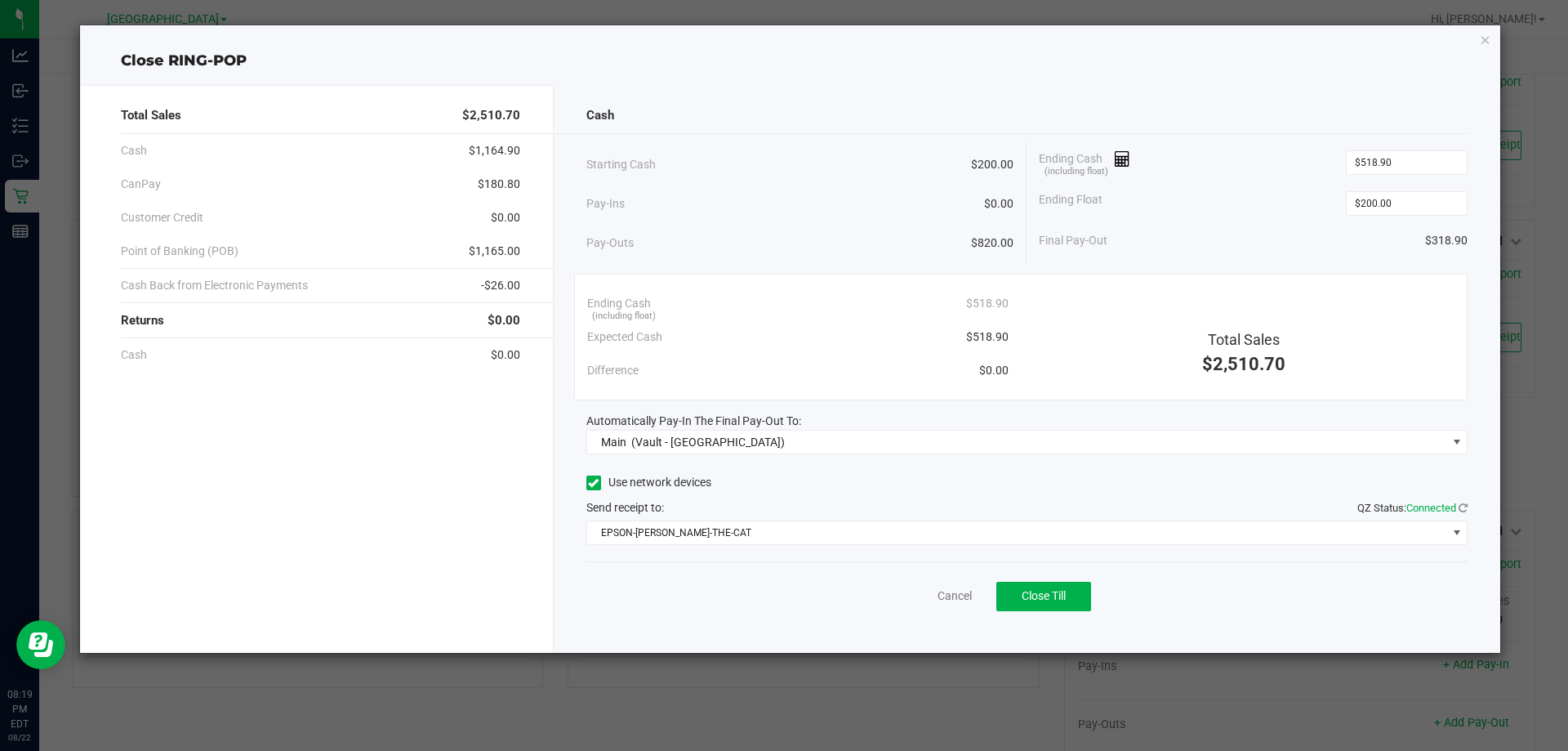
click at [797, 587] on div "Cancel Close Till" at bounding box center [1028, 592] width 882 height 63
click at [1066, 592] on span "Close Till" at bounding box center [1044, 596] width 44 height 14
click at [906, 592] on link "Dismiss" at bounding box center [919, 597] width 40 height 17
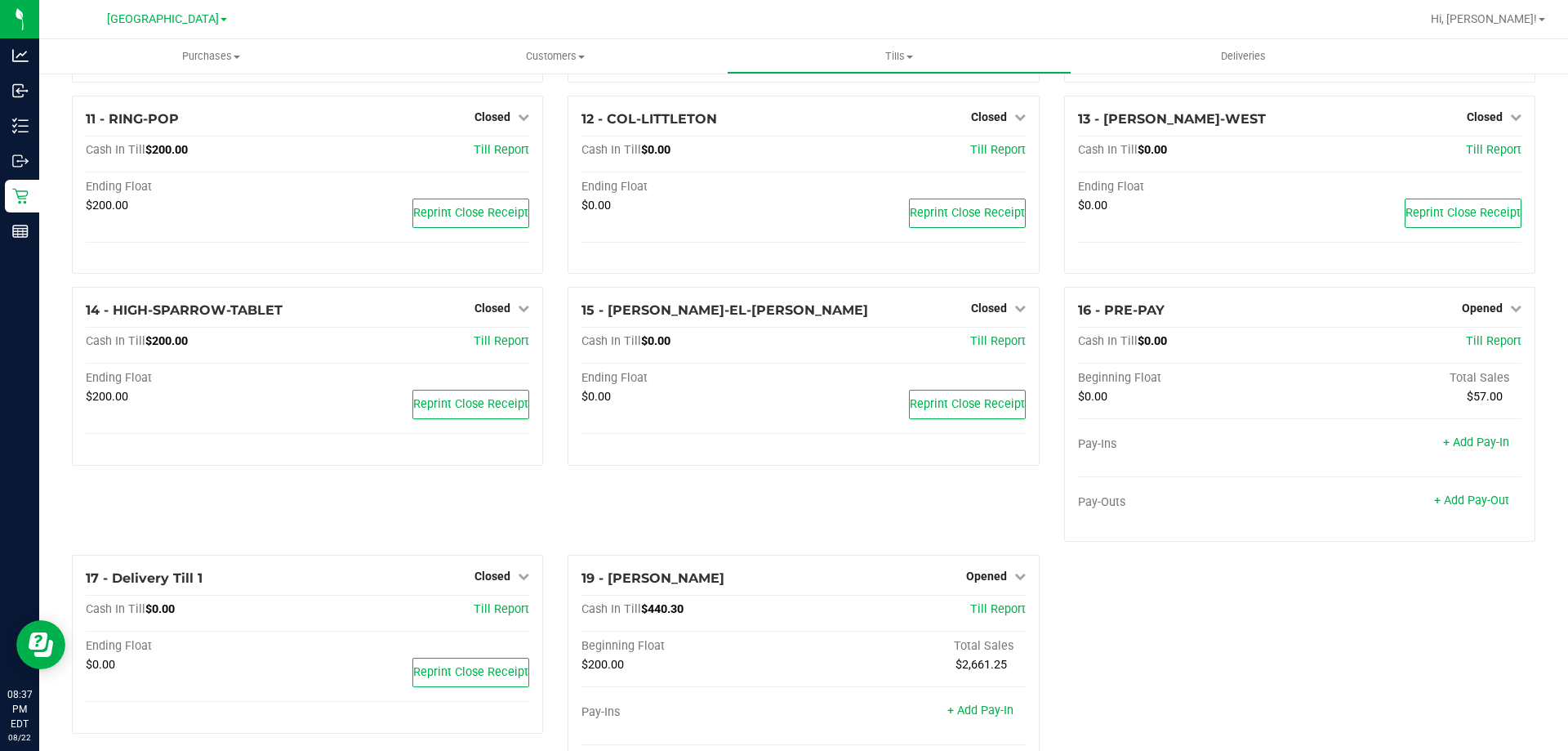
scroll to position [812, 0]
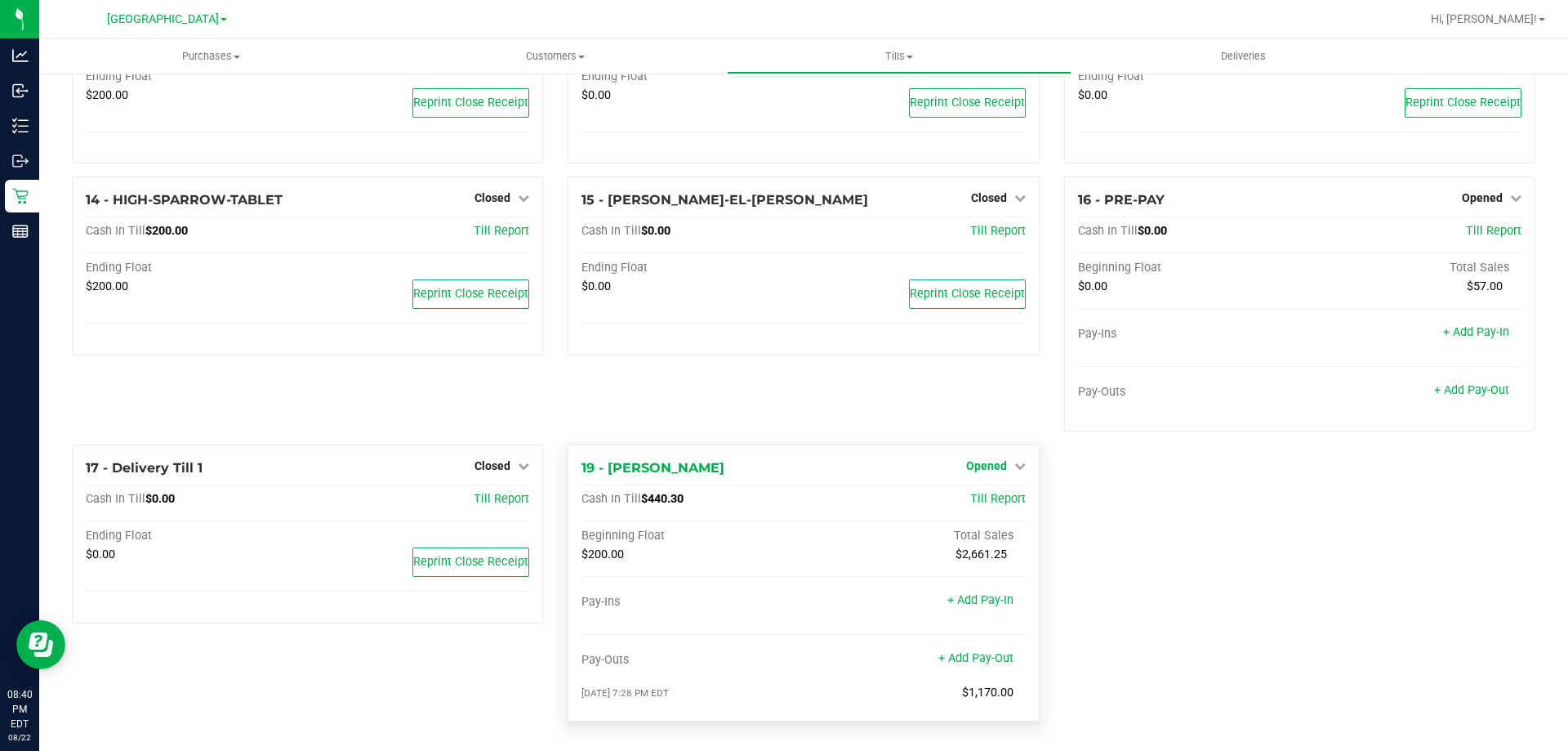
click at [977, 466] on span "Opened" at bounding box center [986, 466] width 41 height 14
click at [983, 497] on link "Close Till" at bounding box center [988, 500] width 44 height 14
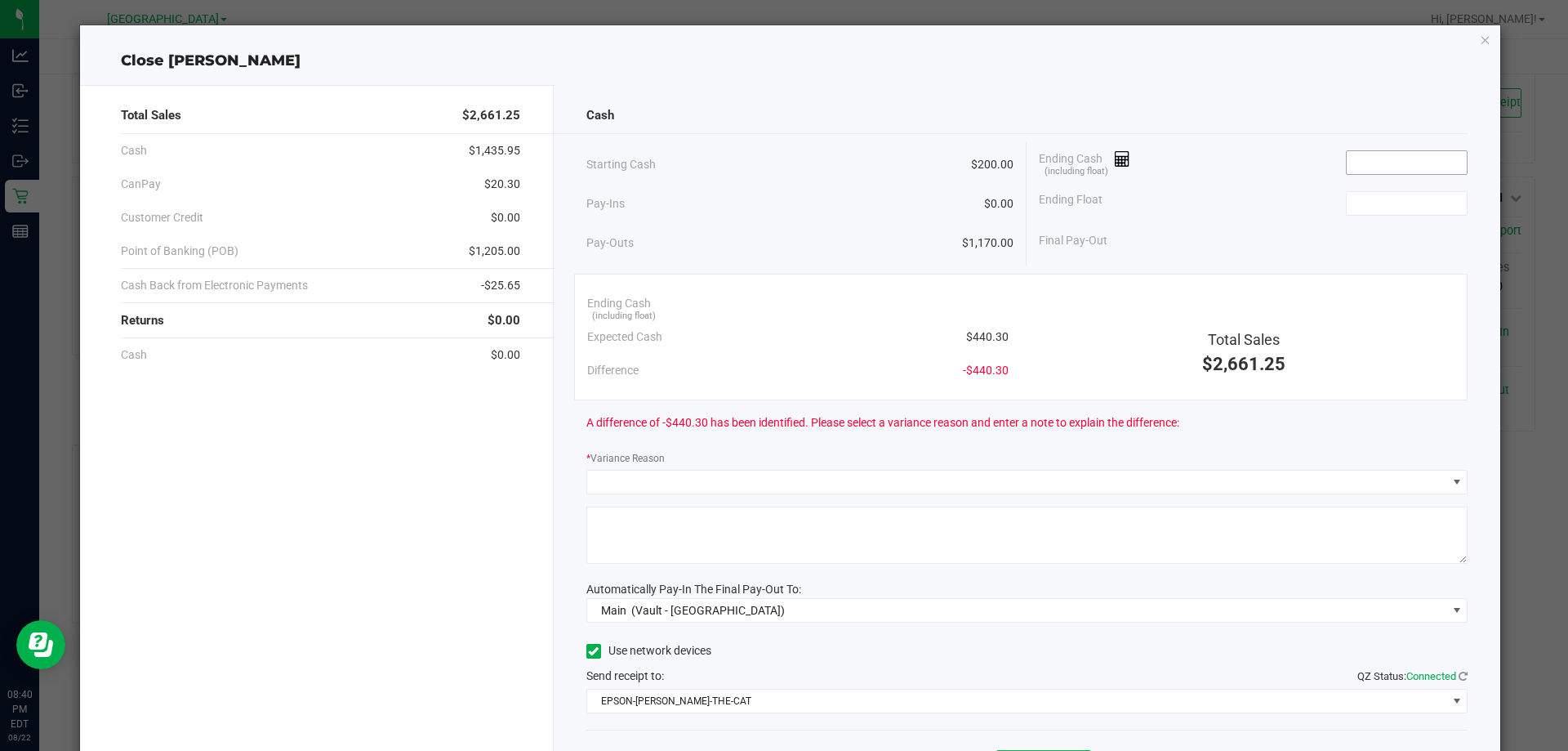
click at [1368, 158] on input at bounding box center [1407, 163] width 120 height 23
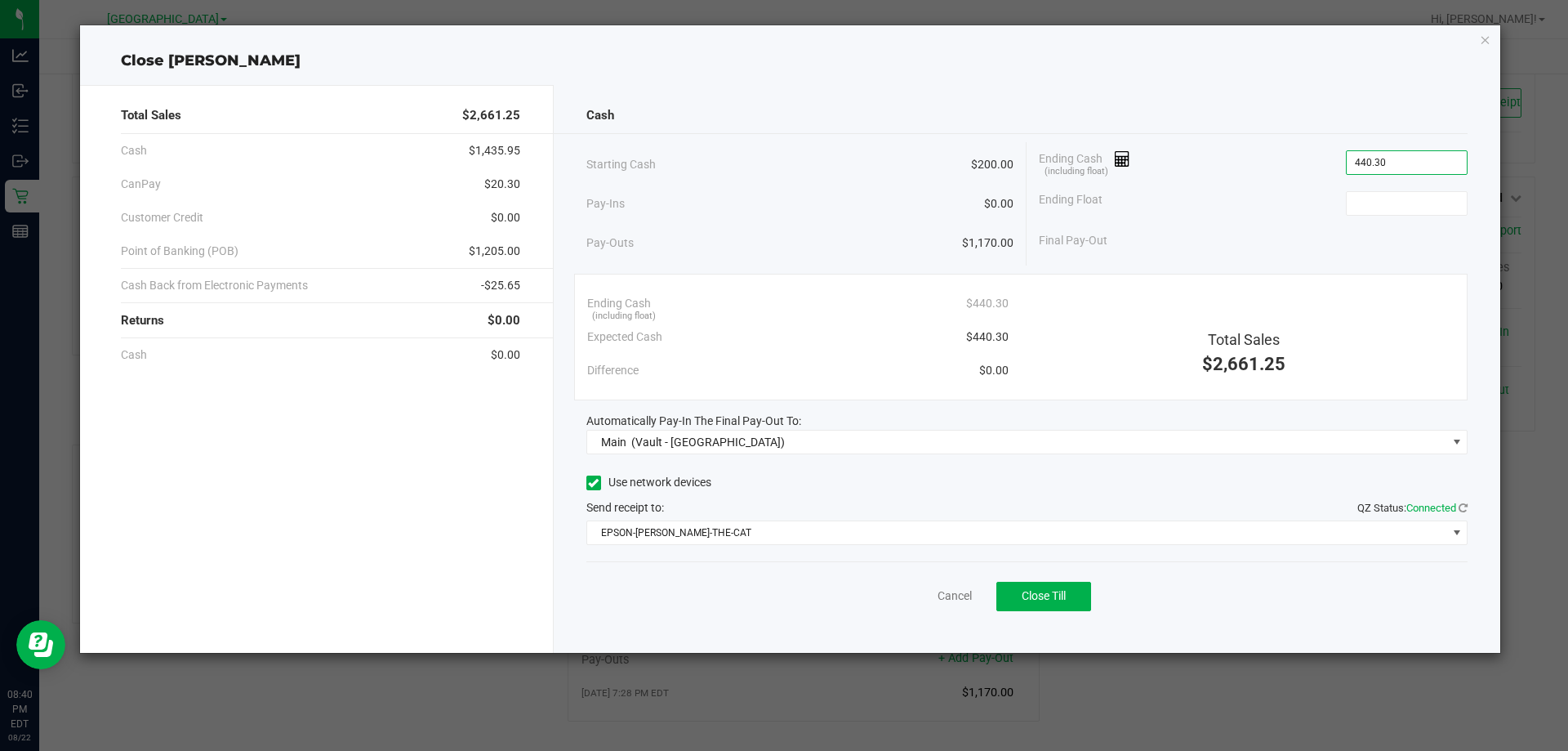
type input "$440.30"
type input "$200.00"
click at [1061, 587] on button "Close Till" at bounding box center [1044, 597] width 95 height 29
click at [923, 593] on link "Dismiss" at bounding box center [919, 597] width 40 height 17
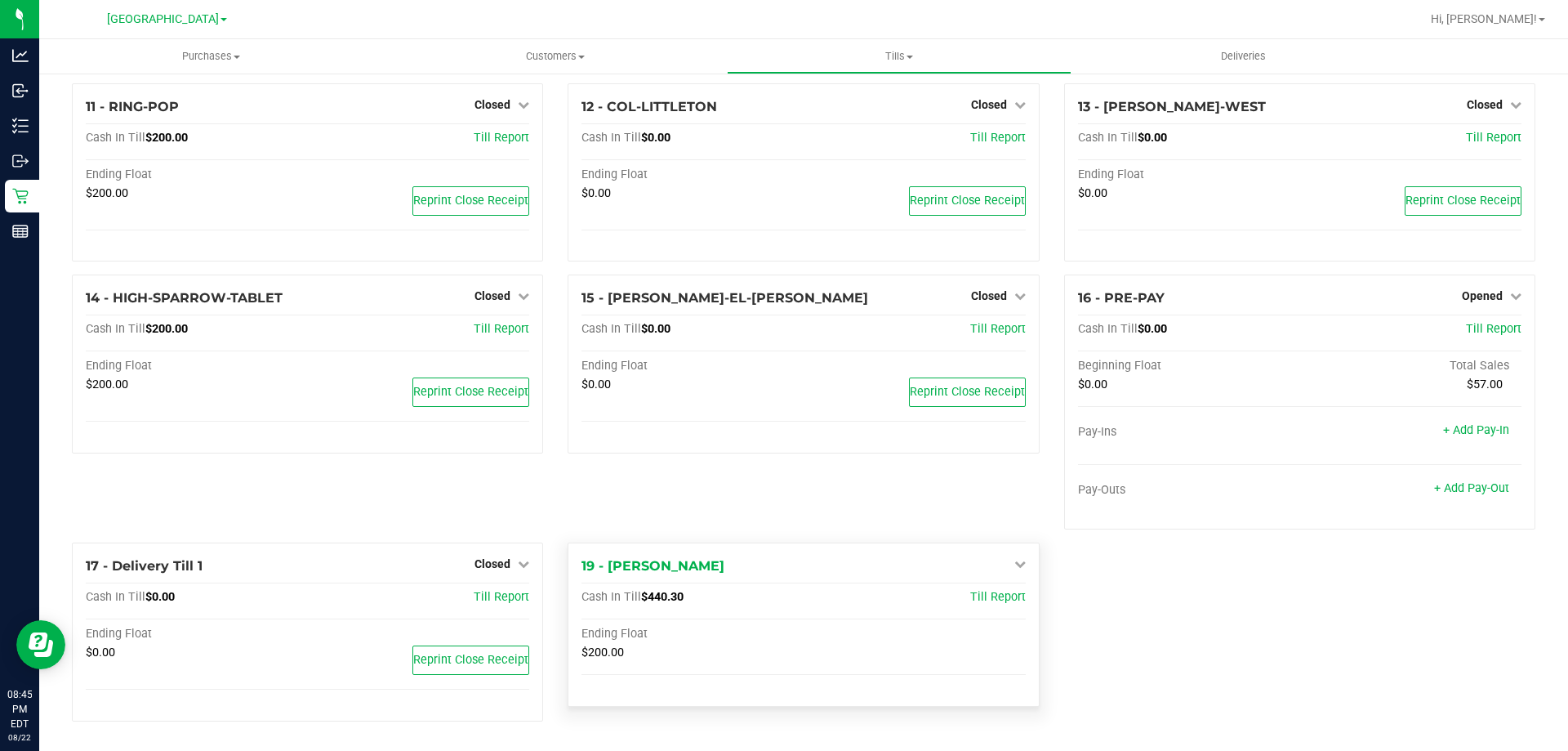
scroll to position [713, 0]
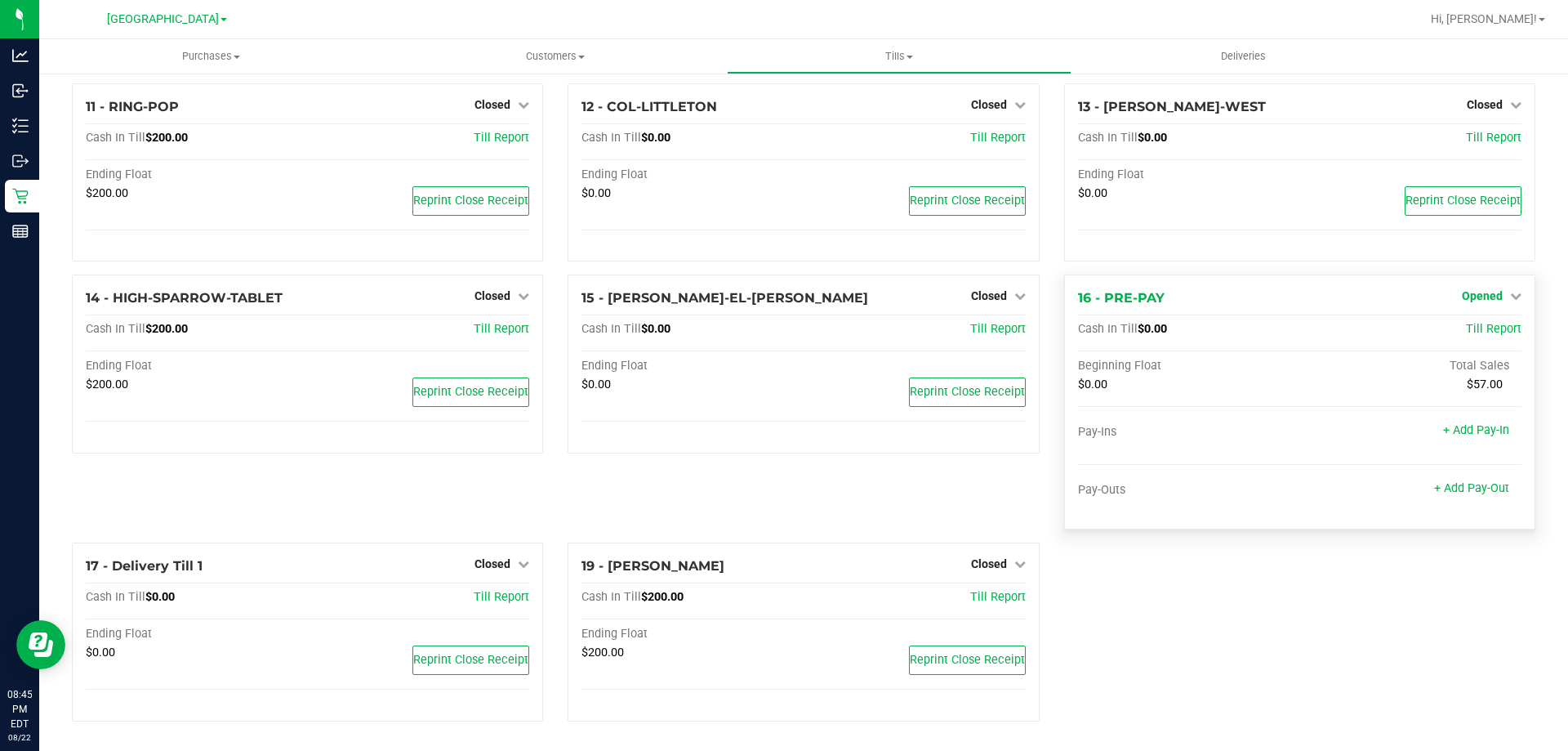
click at [1486, 295] on span "Opened" at bounding box center [1482, 296] width 41 height 14
click at [1480, 328] on link "Close Till" at bounding box center [1484, 330] width 44 height 14
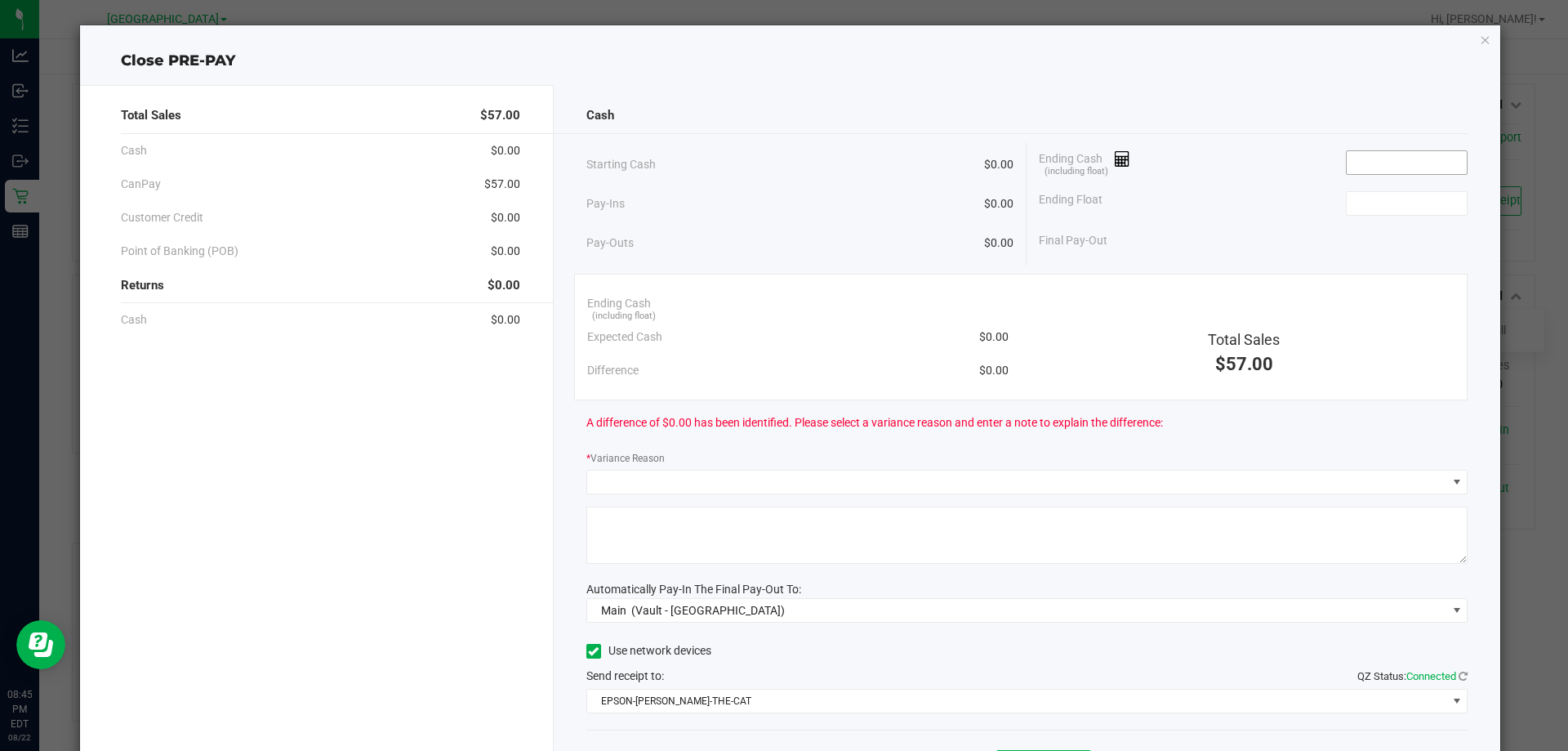
click at [1394, 169] on input at bounding box center [1407, 163] width 120 height 23
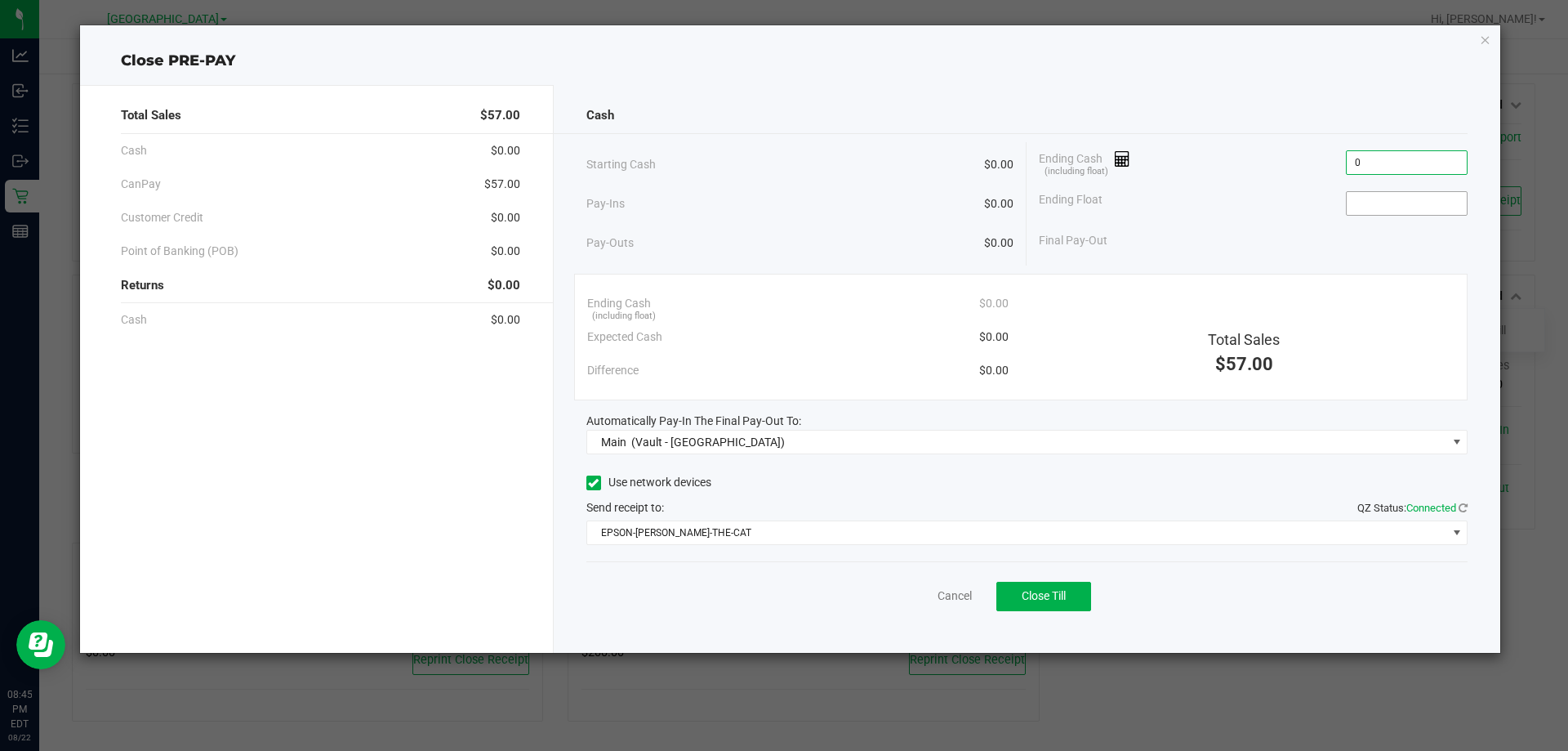
type input "$0.00"
click at [1397, 201] on input at bounding box center [1407, 204] width 120 height 23
type input "$0.00"
click at [1272, 189] on div "Ending Float $0.00" at bounding box center [1253, 204] width 428 height 41
click at [1074, 602] on button "Close Till" at bounding box center [1044, 597] width 95 height 29
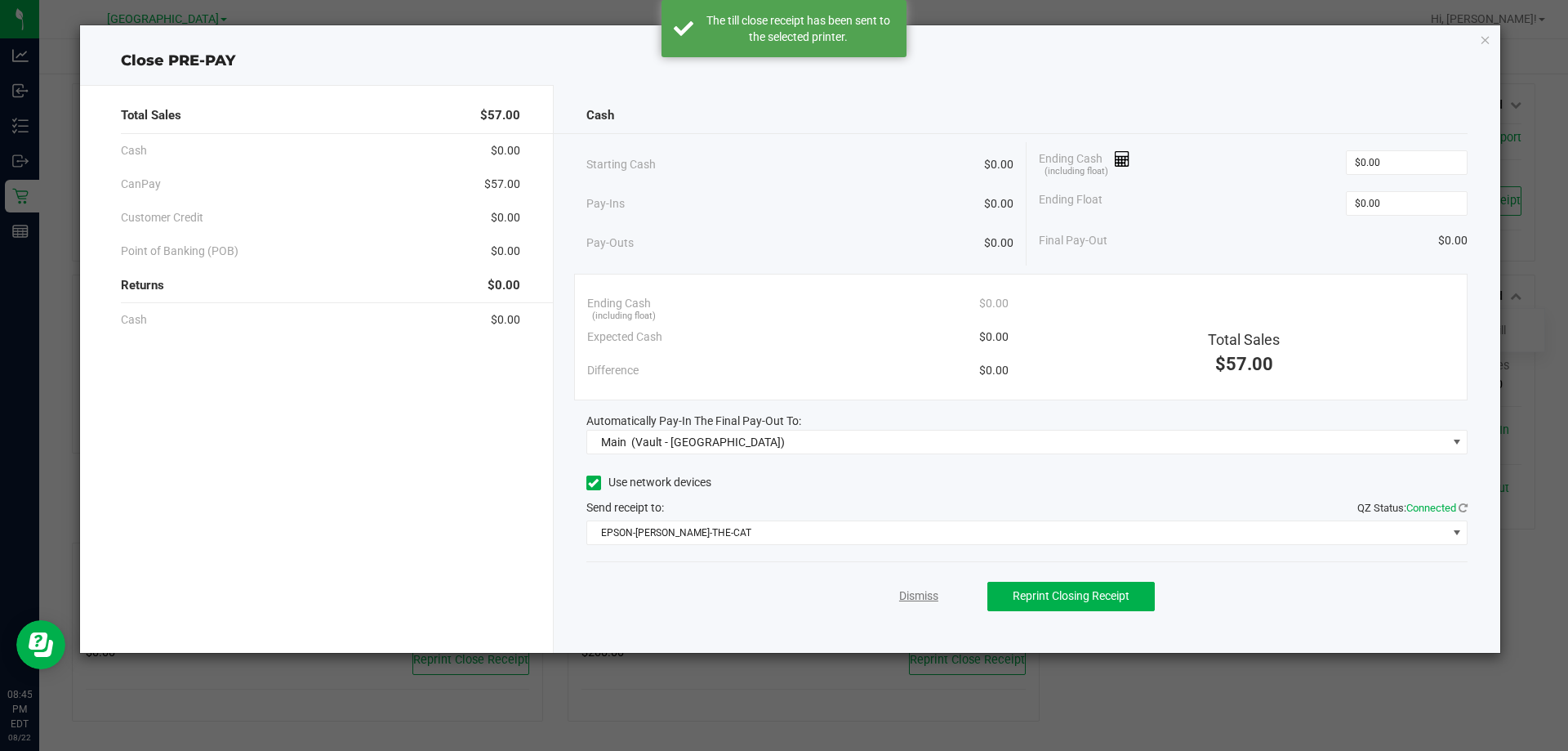
click at [925, 597] on link "Dismiss" at bounding box center [919, 597] width 40 height 17
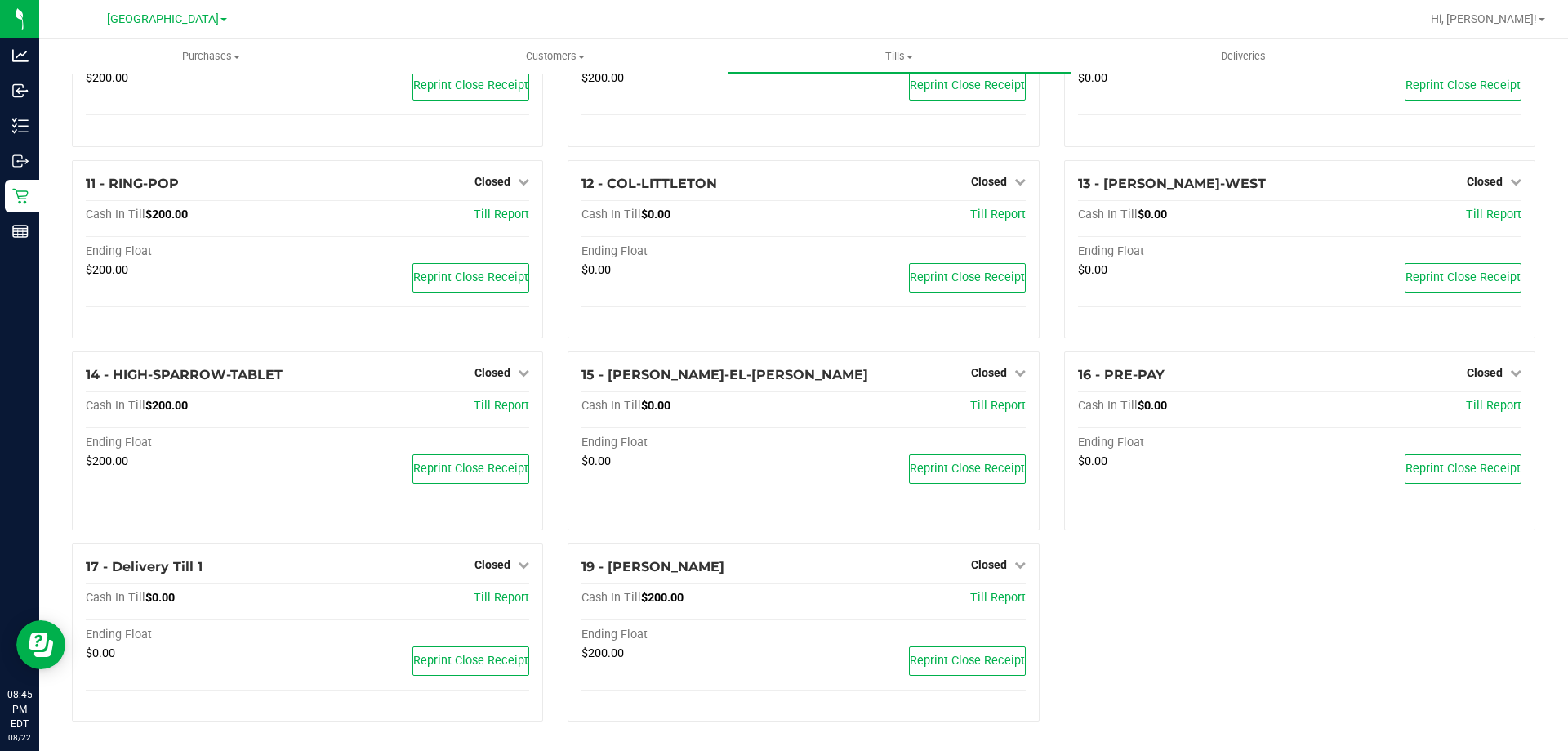
click at [1146, 585] on div "1 - Vault - Orange Park WC Count Vault Cash In Vault: $6,889.95 Main: $5,609.95…" at bounding box center [804, 96] width 1488 height 1278
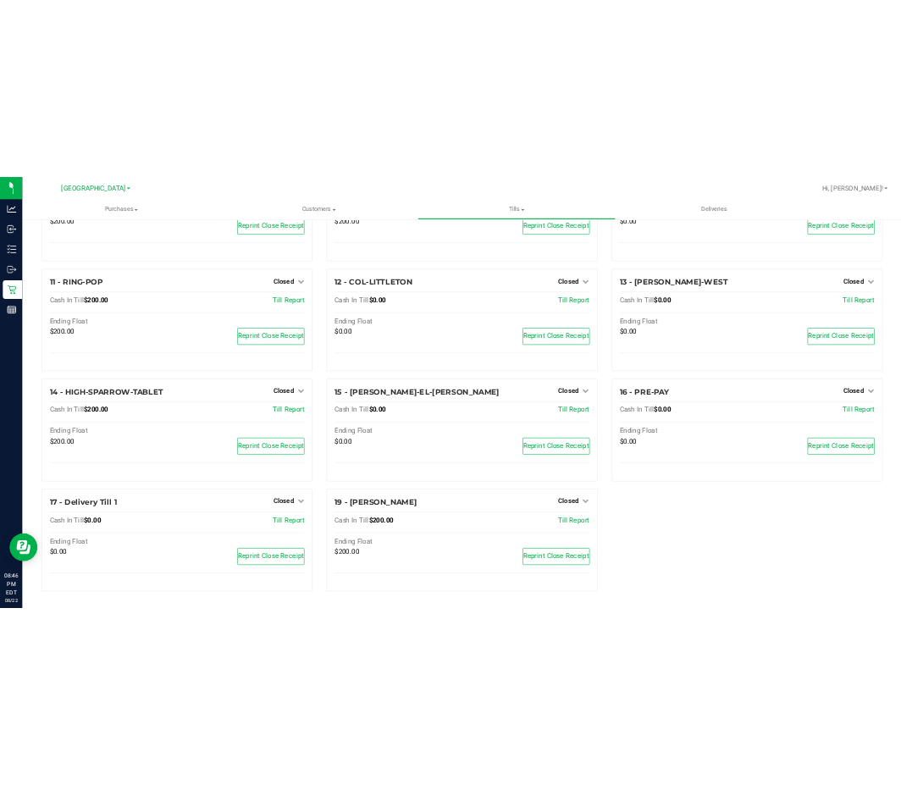
scroll to position [0, 0]
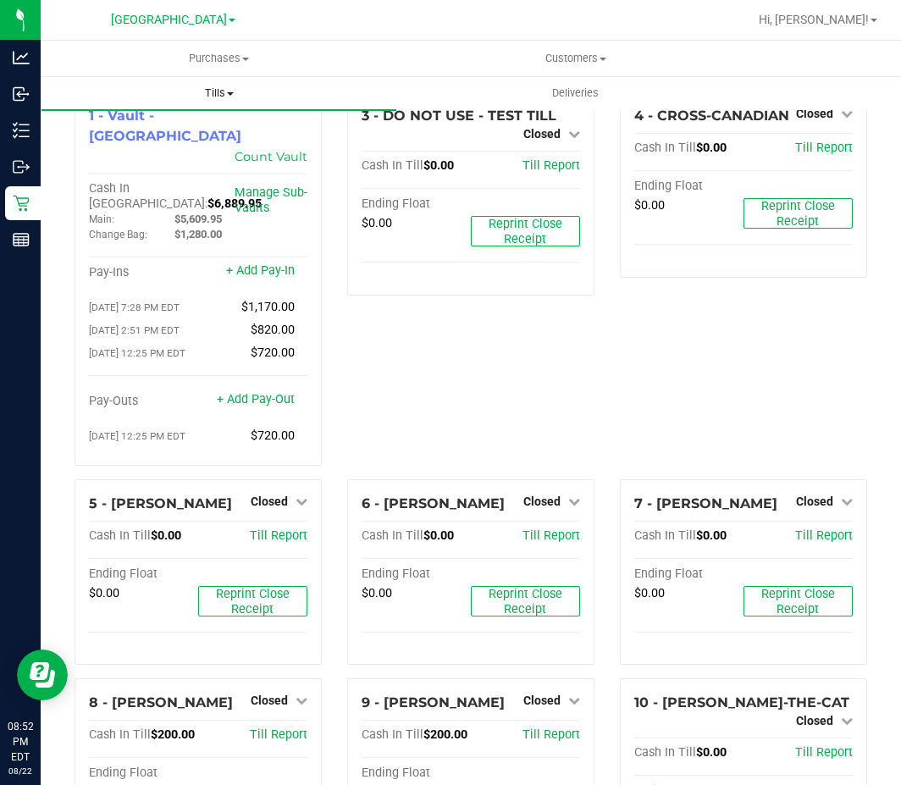
click at [223, 87] on span "Tills" at bounding box center [218, 92] width 355 height 15
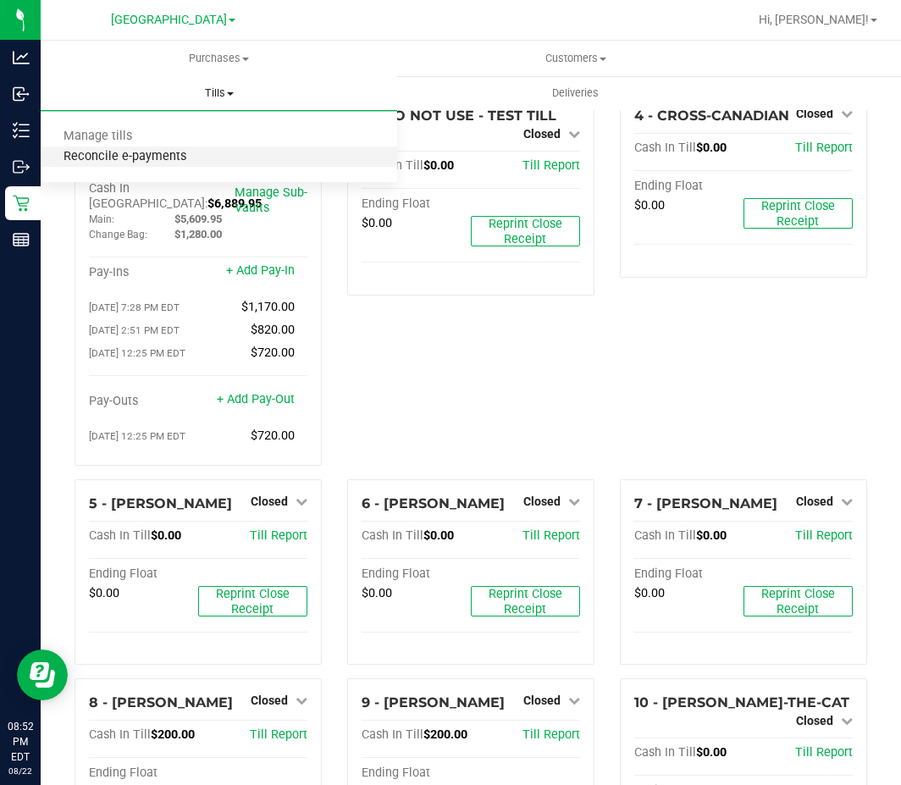
click at [178, 158] on span "Reconcile e-payments" at bounding box center [125, 157] width 168 height 14
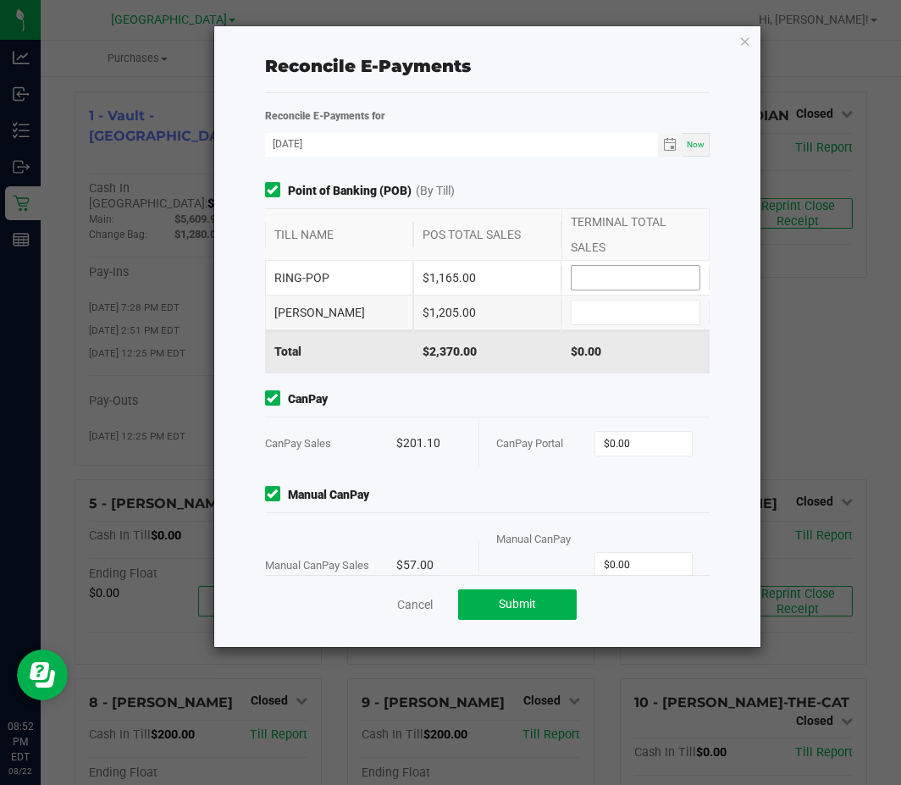
click at [592, 271] on input at bounding box center [635, 278] width 128 height 24
type input "$1,165.00"
type input "$1,205.00"
type input "$201.10"
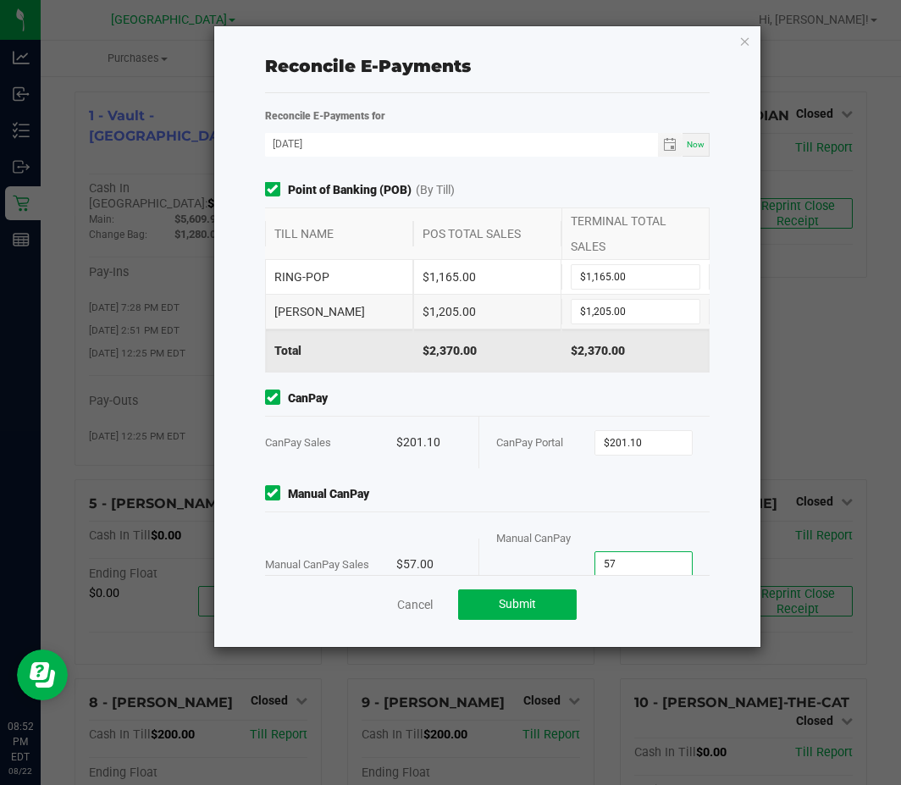
type input "$57.00"
click at [536, 489] on span "Manual CanPay" at bounding box center [487, 494] width 444 height 18
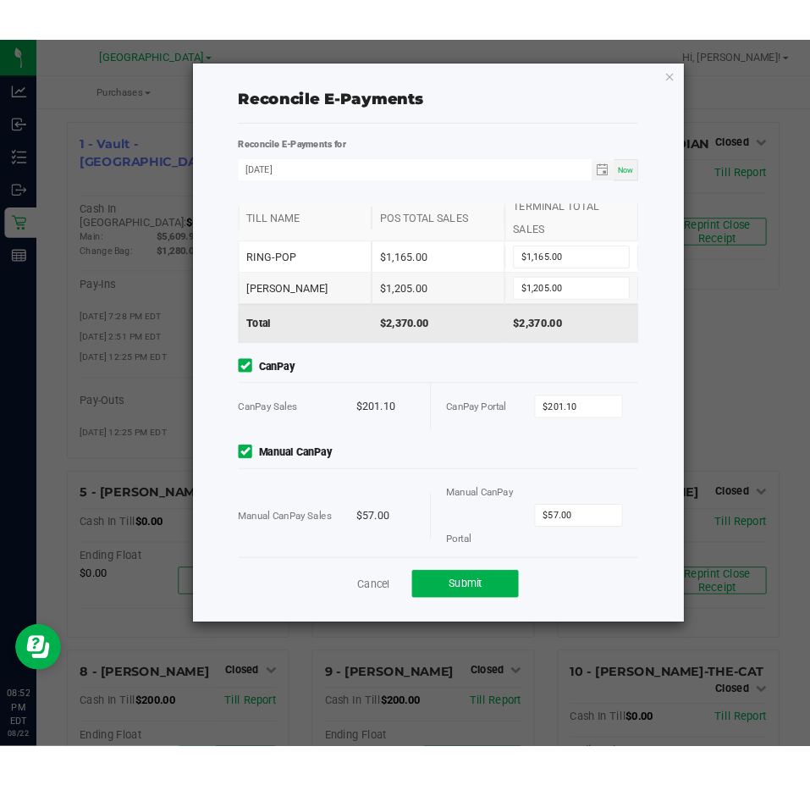
scroll to position [56, 0]
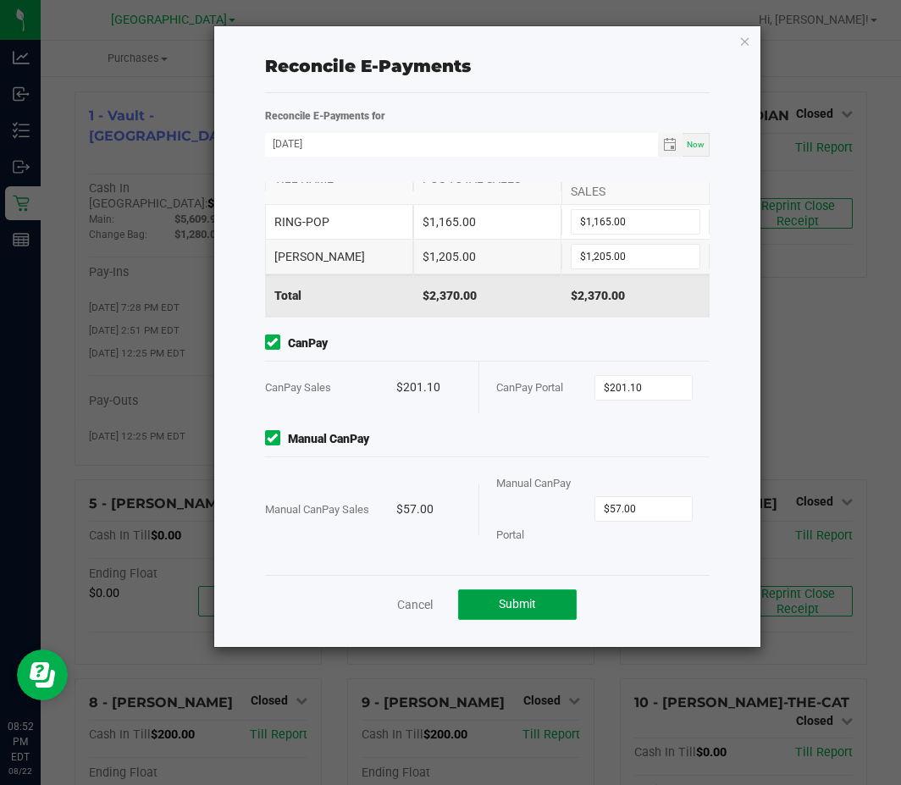
click at [534, 612] on button "Submit" at bounding box center [517, 604] width 118 height 30
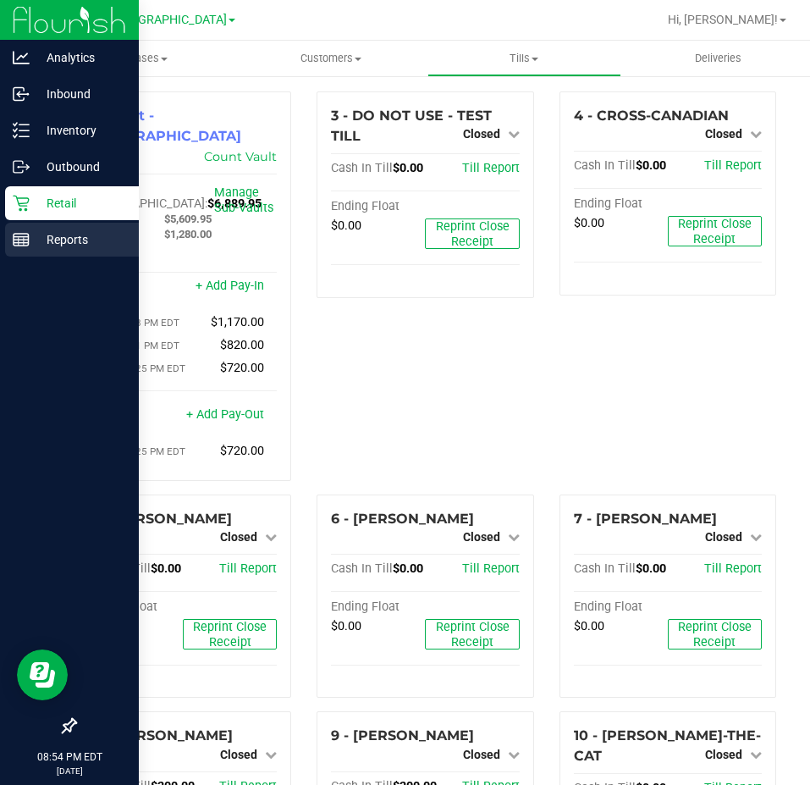
drag, startPoint x: 33, startPoint y: 238, endPoint x: 41, endPoint y: 240, distance: 8.6
click at [33, 238] on p "Reports" at bounding box center [81, 239] width 102 height 20
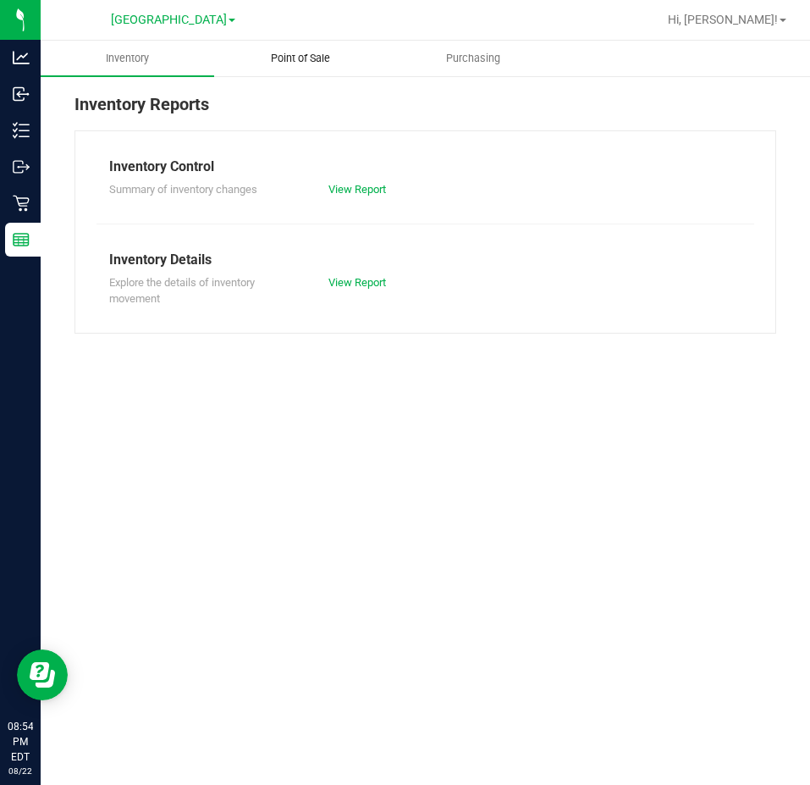
click at [290, 53] on span "Point of Sale" at bounding box center [300, 58] width 105 height 15
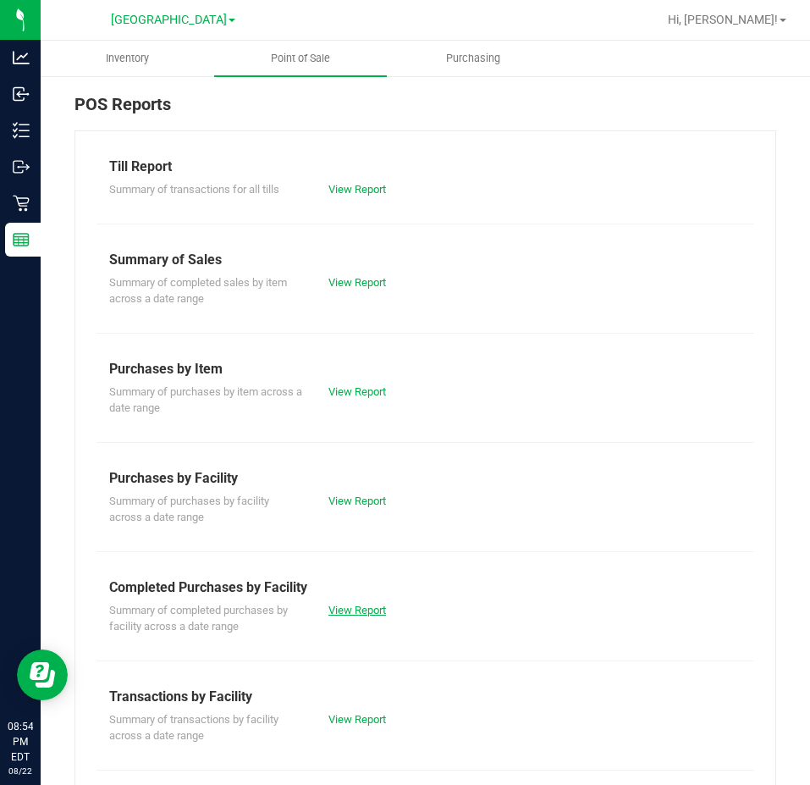
click at [353, 611] on link "View Report" at bounding box center [357, 609] width 58 height 13
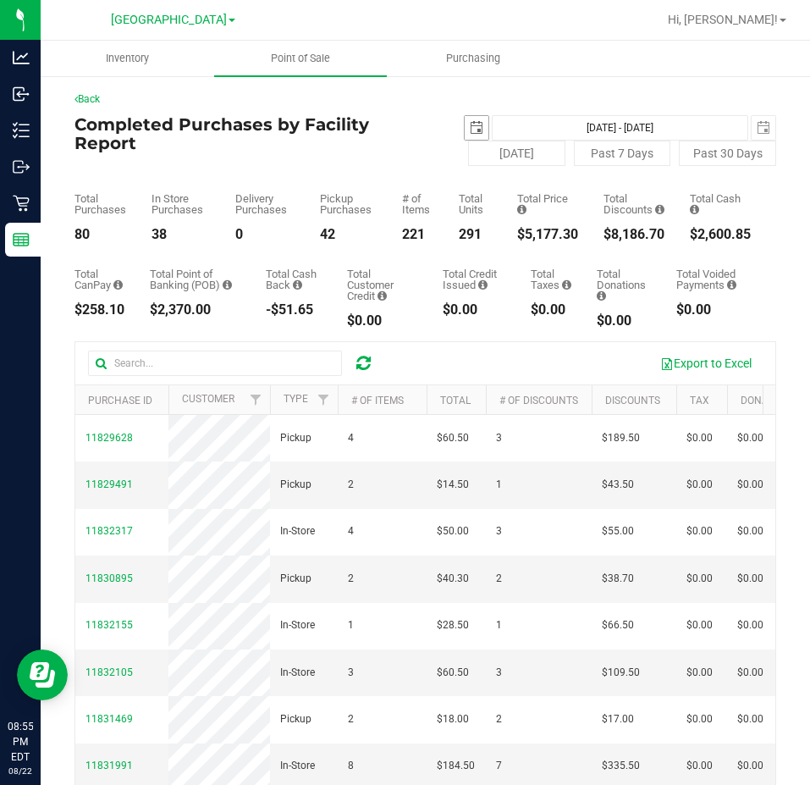
click at [470, 124] on span "select" at bounding box center [477, 128] width 14 height 14
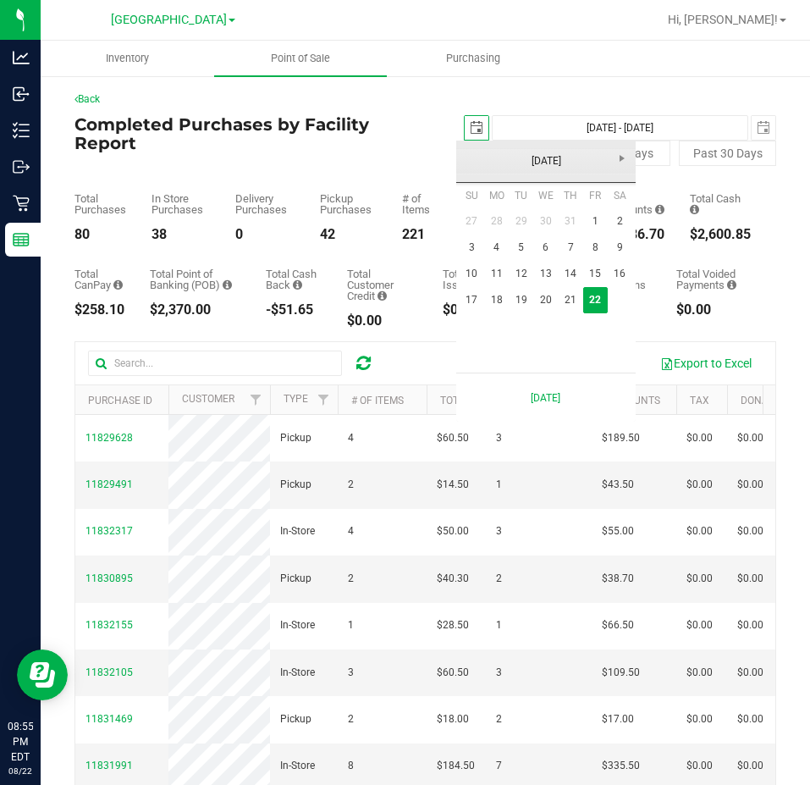
scroll to position [0, 42]
click at [481, 295] on link "17" at bounding box center [472, 300] width 25 height 26
type input "2025-08-17"
type input "Aug 17, 2025 - Aug 22, 2025"
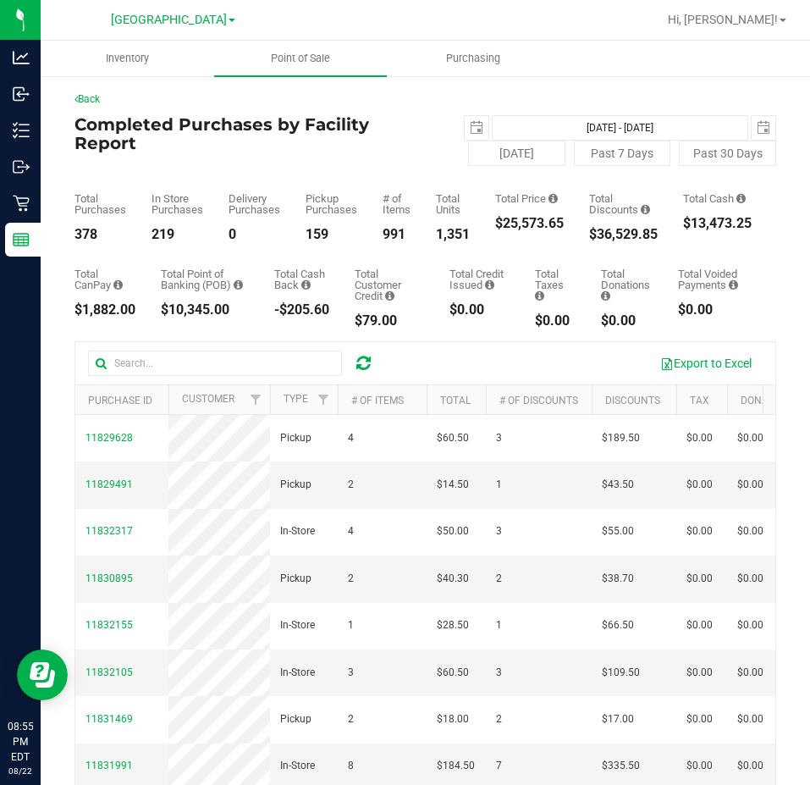
click at [521, 220] on div "$25,573.65" at bounding box center [529, 224] width 69 height 14
copy div "25,573.65"
click at [476, 120] on span "select" at bounding box center [477, 128] width 24 height 24
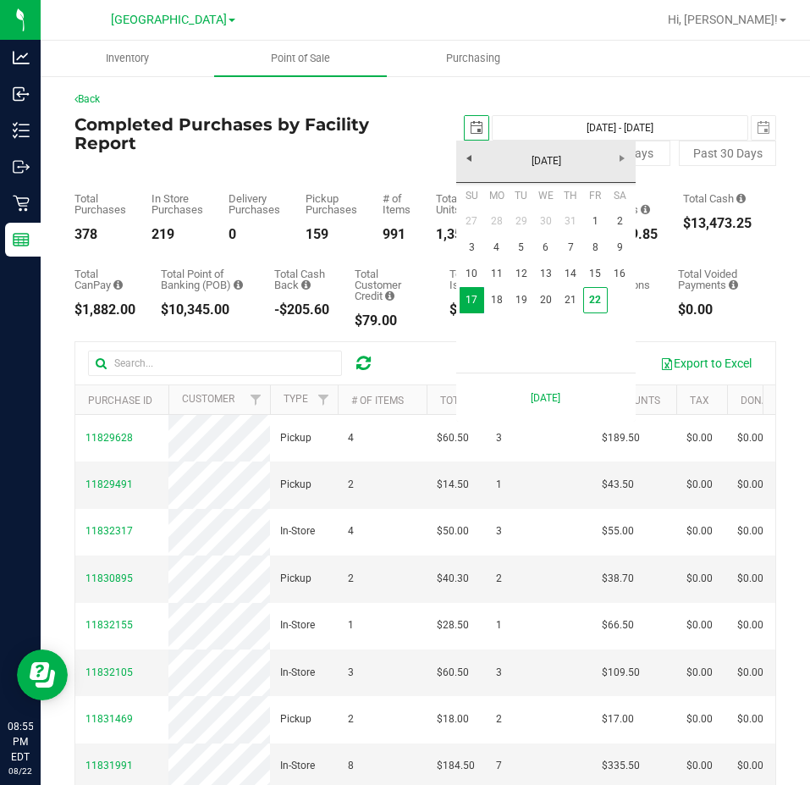
scroll to position [0, 42]
click at [598, 229] on link "1" at bounding box center [595, 221] width 25 height 26
type input "2025-08-01"
type input "Aug 1, 2025 - Aug 22, 2025"
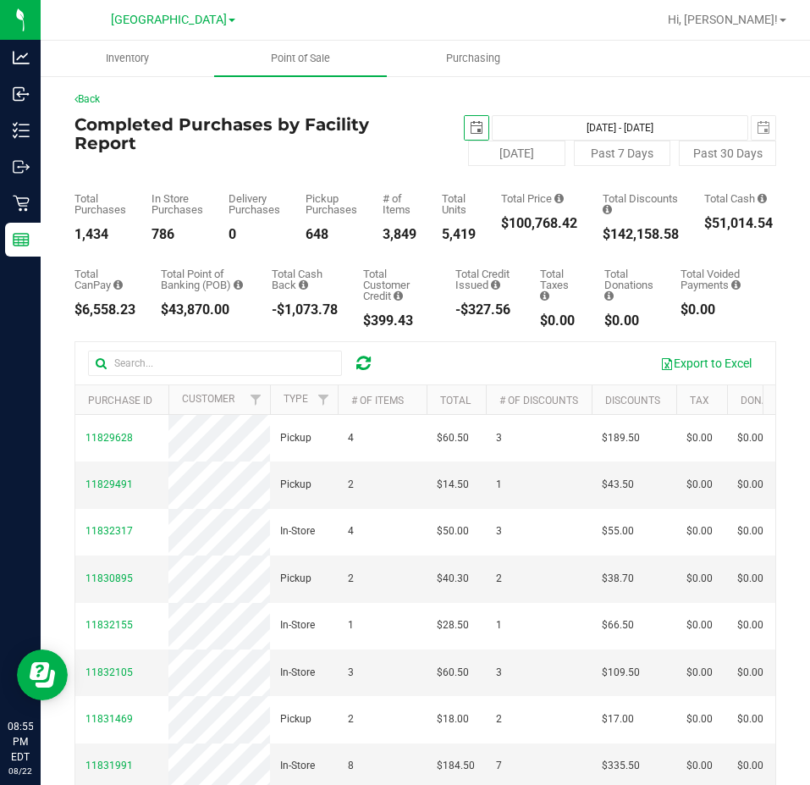
click at [542, 223] on div "$100,768.42" at bounding box center [539, 224] width 76 height 14
copy div "100,768.42"
click at [450, 255] on div "Total CanPay $6,558.23 Total Point of Banking (POB) $43,870.00 Total Cash Back …" at bounding box center [425, 284] width 702 height 86
